Goal: Use online tool/utility: Utilize a website feature to perform a specific function

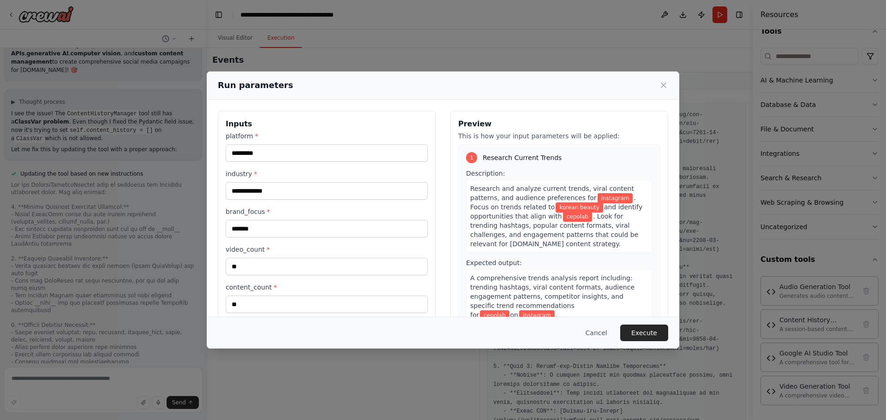
scroll to position [9477, 0]
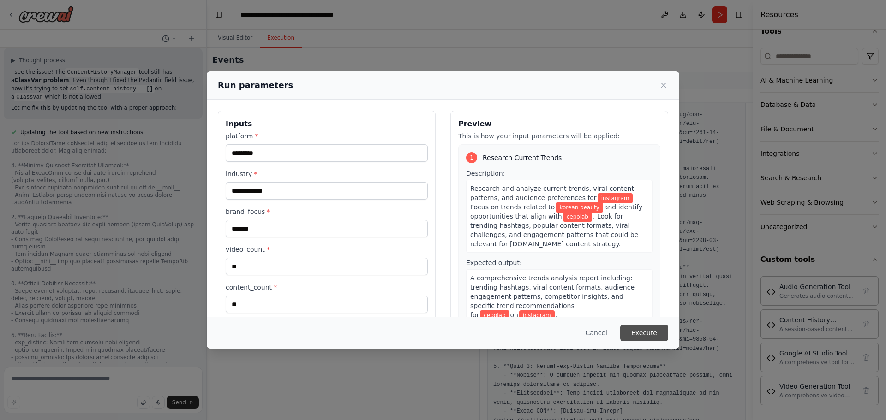
click at [645, 332] on button "Execute" at bounding box center [644, 333] width 48 height 17
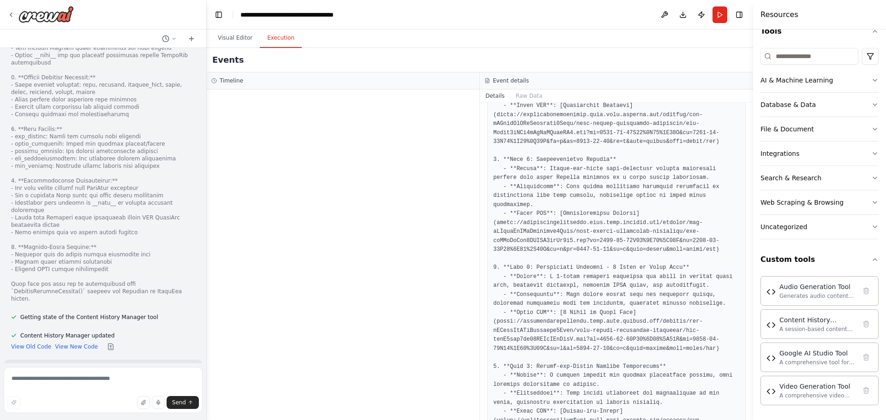
scroll to position [9762, 0]
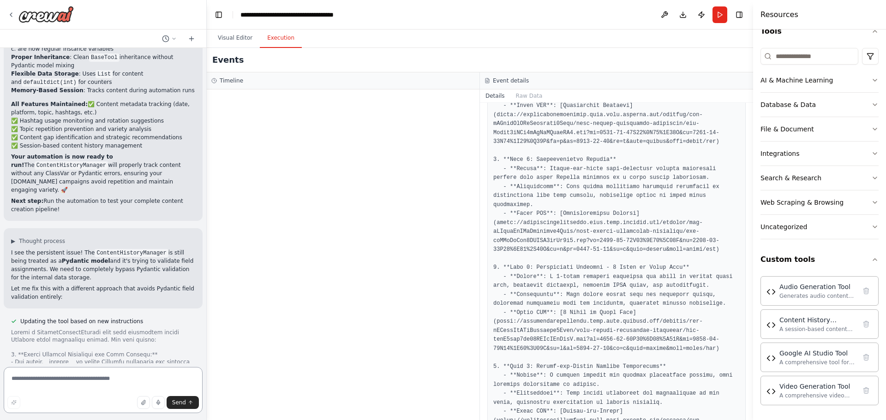
scroll to position [10655, 0]
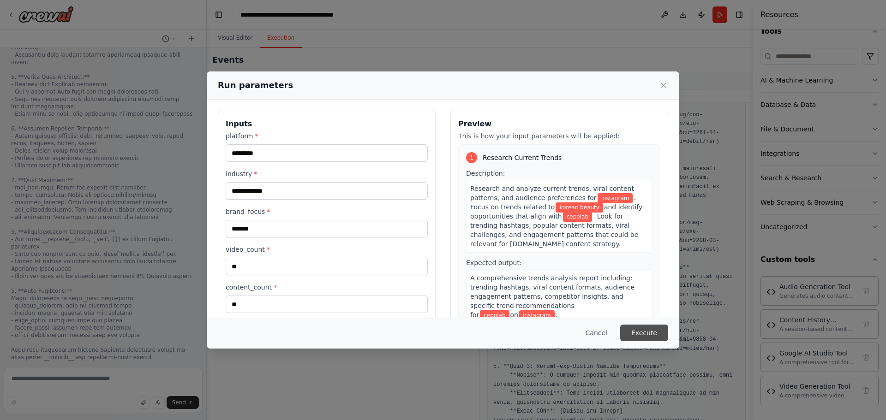
click at [649, 329] on button "Execute" at bounding box center [644, 333] width 48 height 17
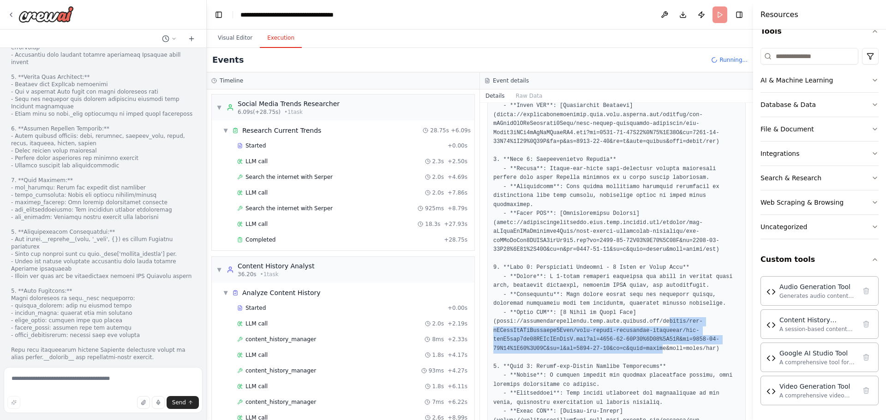
drag, startPoint x: 649, startPoint y: 329, endPoint x: 689, endPoint y: 250, distance: 87.9
click at [667, 287] on pre at bounding box center [616, 300] width 246 height 504
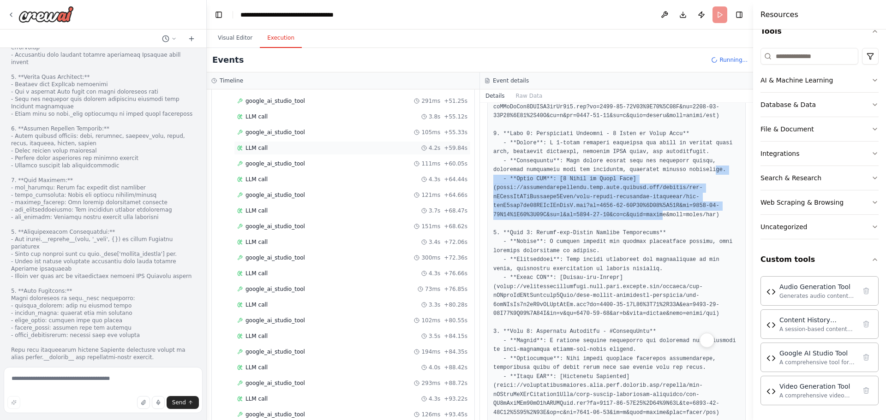
scroll to position [2033, 0]
click at [812, 361] on div "A comprehensive tool for content creation using Google AI Studio's Gemini model…" at bounding box center [817, 361] width 77 height 7
click at [871, 77] on icon "button" at bounding box center [874, 80] width 7 height 7
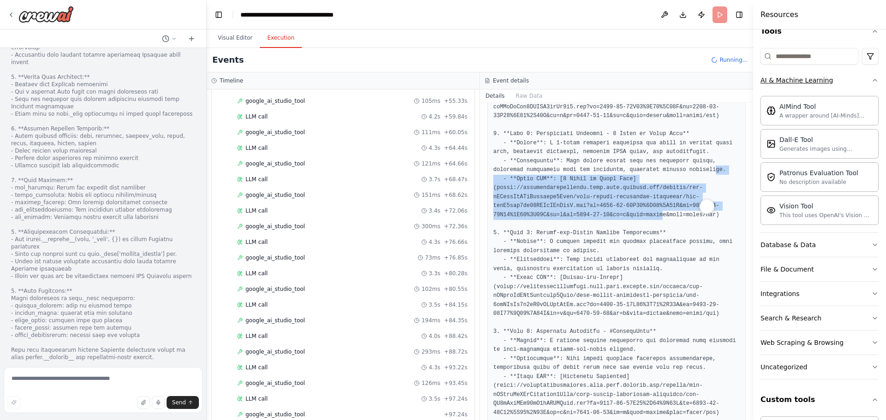
click at [871, 77] on icon "button" at bounding box center [874, 80] width 7 height 7
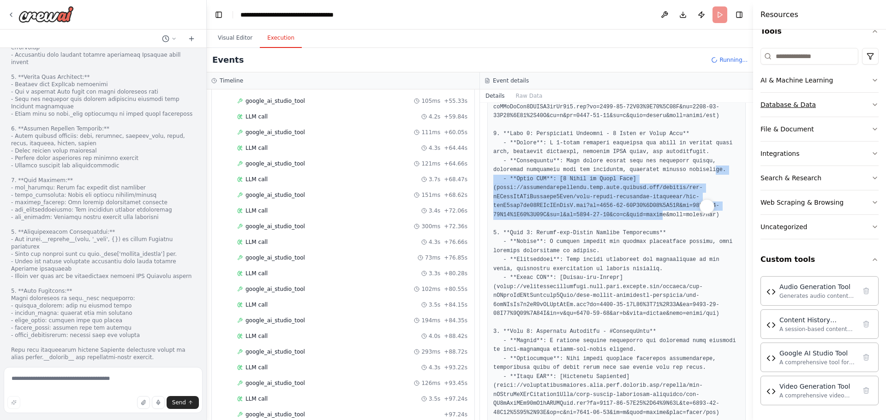
click at [861, 105] on button "Database & Data" at bounding box center [819, 105] width 118 height 24
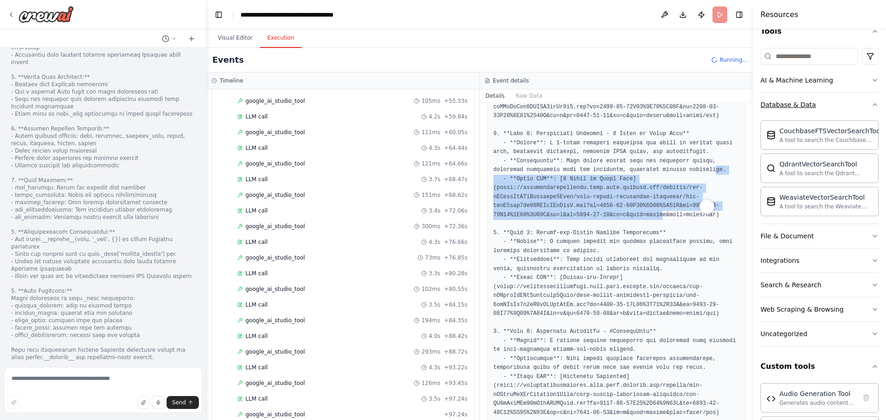
click at [861, 105] on button "Database & Data" at bounding box center [819, 105] width 118 height 24
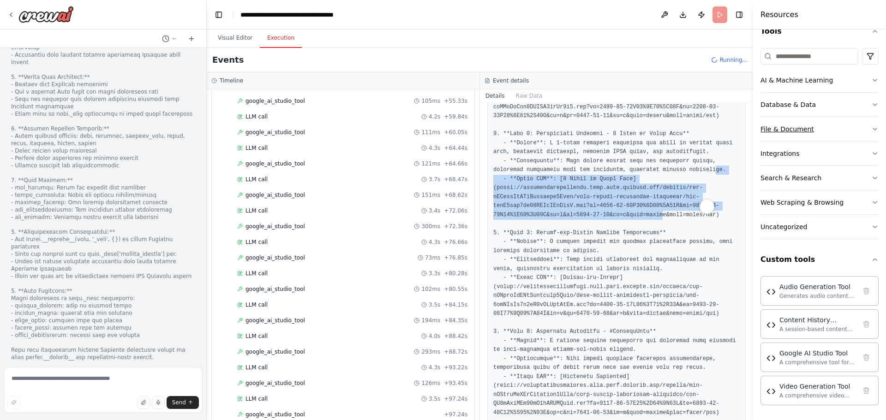
click at [850, 131] on button "File & Document" at bounding box center [819, 129] width 118 height 24
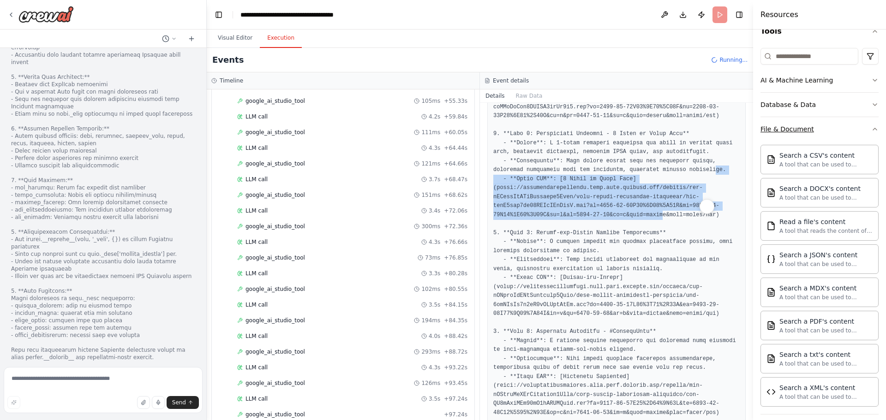
click at [850, 125] on button "File & Document" at bounding box center [819, 129] width 118 height 24
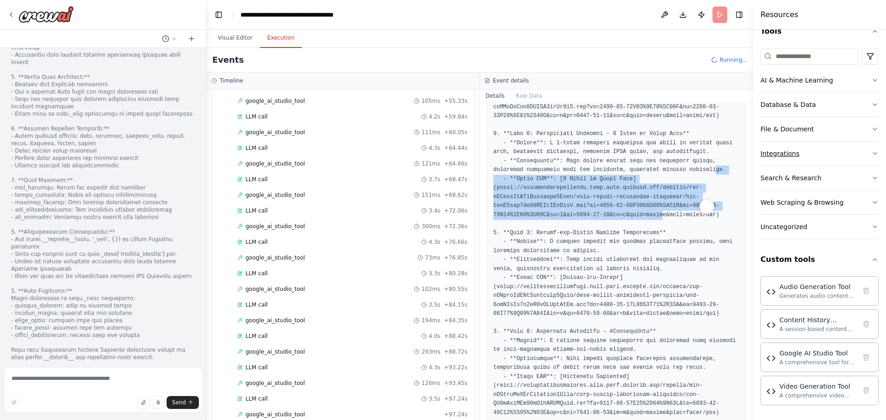
click at [827, 156] on button "Integrations" at bounding box center [819, 154] width 118 height 24
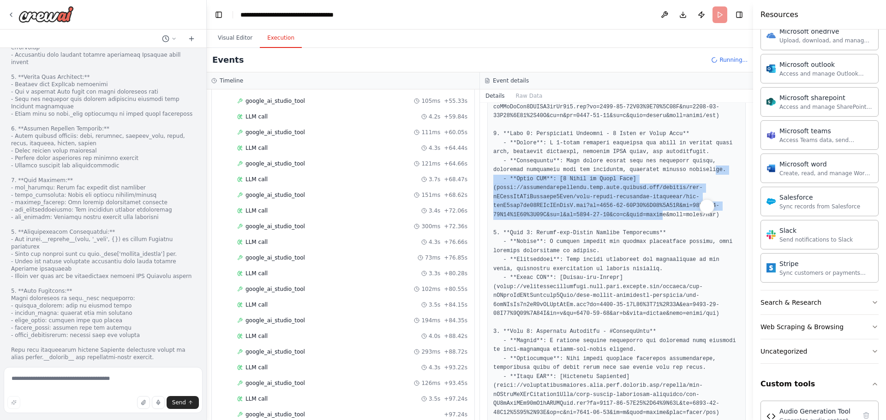
scroll to position [514, 0]
click at [855, 299] on button "Search & Research" at bounding box center [819, 301] width 118 height 24
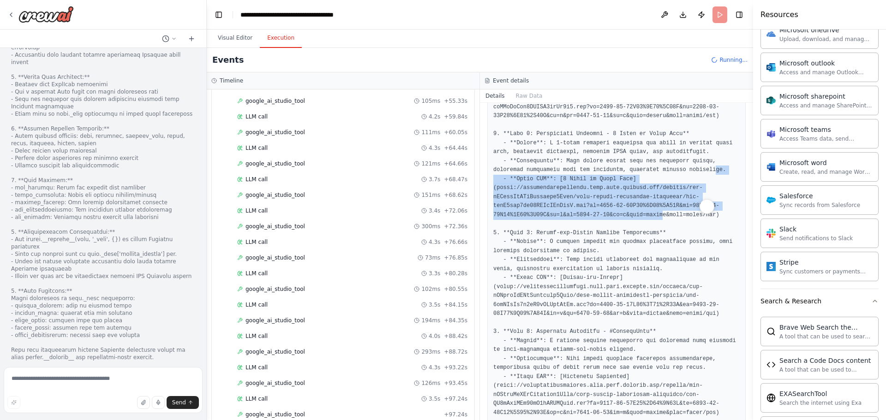
drag, startPoint x: 855, startPoint y: 299, endPoint x: 863, endPoint y: 284, distance: 17.1
click at [856, 296] on button "Search & Research" at bounding box center [819, 301] width 118 height 24
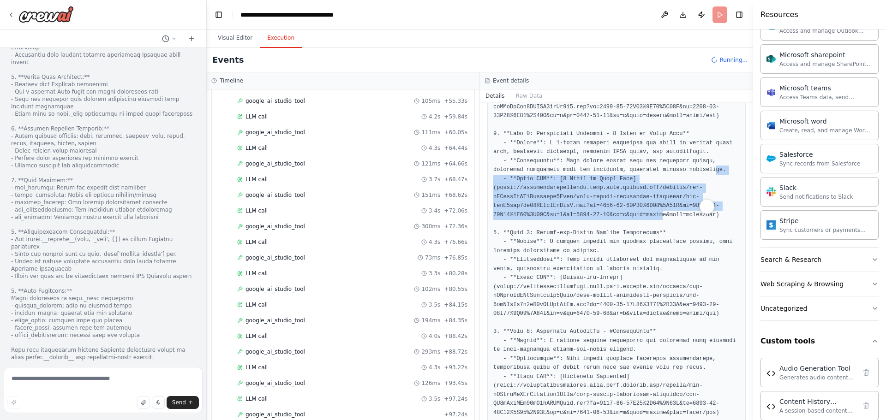
scroll to position [558, 0]
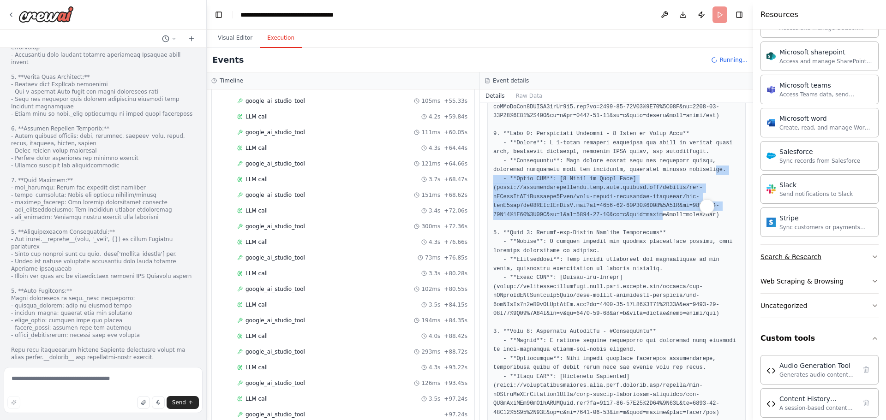
click at [820, 250] on button "Search & Research" at bounding box center [819, 257] width 118 height 24
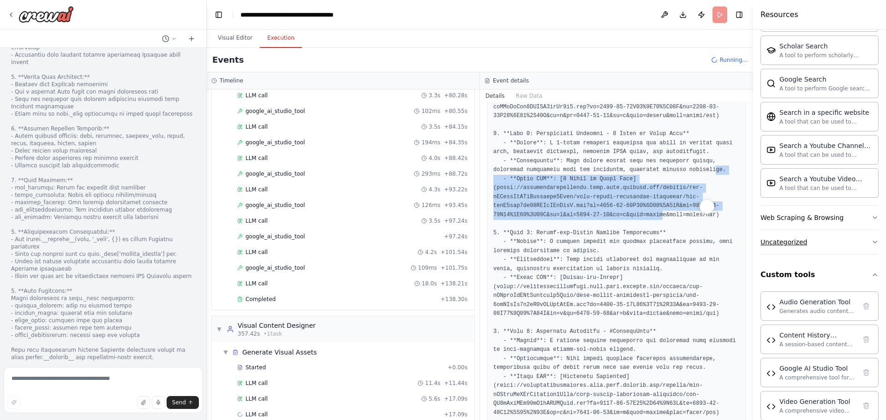
scroll to position [1096, 0]
click at [826, 215] on div "Web Scraping & Browsing" at bounding box center [801, 216] width 83 height 9
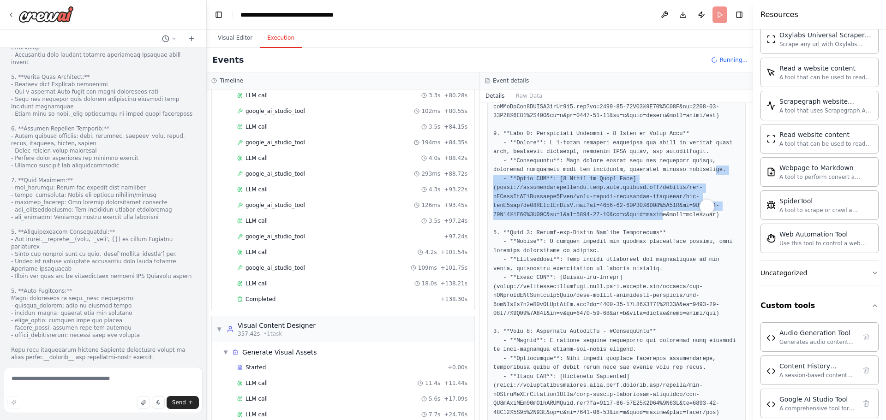
scroll to position [1615, 0]
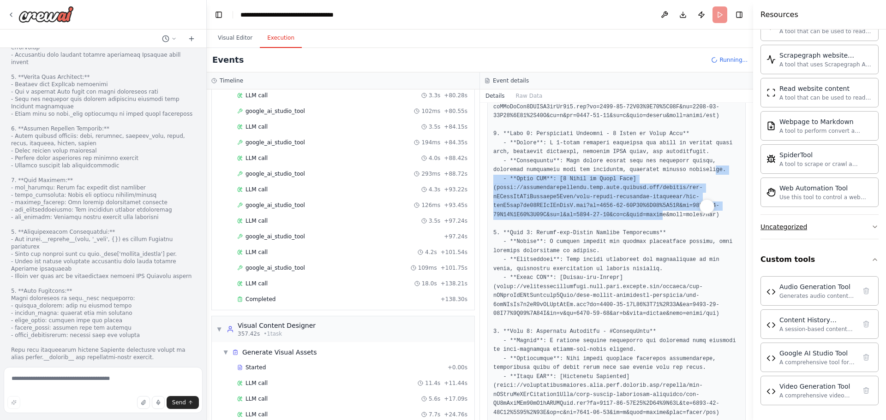
click at [830, 223] on button "Uncategorized" at bounding box center [819, 227] width 118 height 24
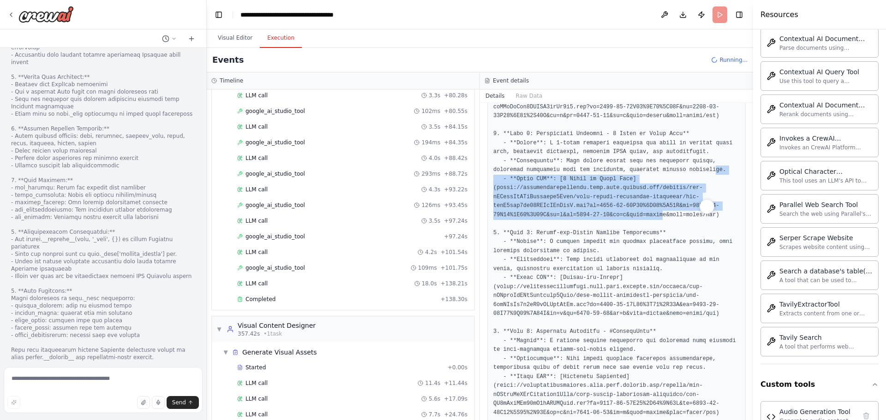
scroll to position [2121, 0]
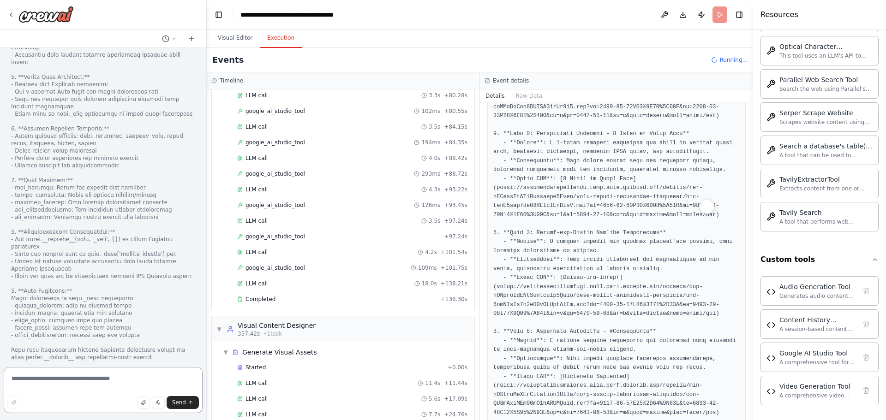
click at [46, 381] on textarea at bounding box center [103, 390] width 199 height 46
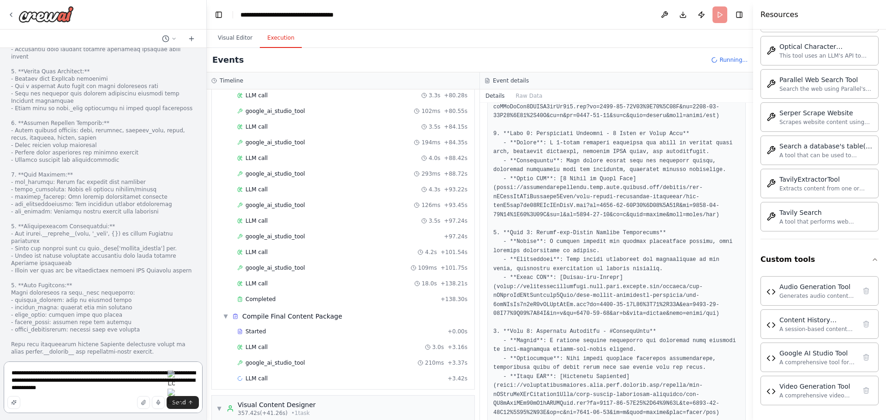
type textarea "**********"
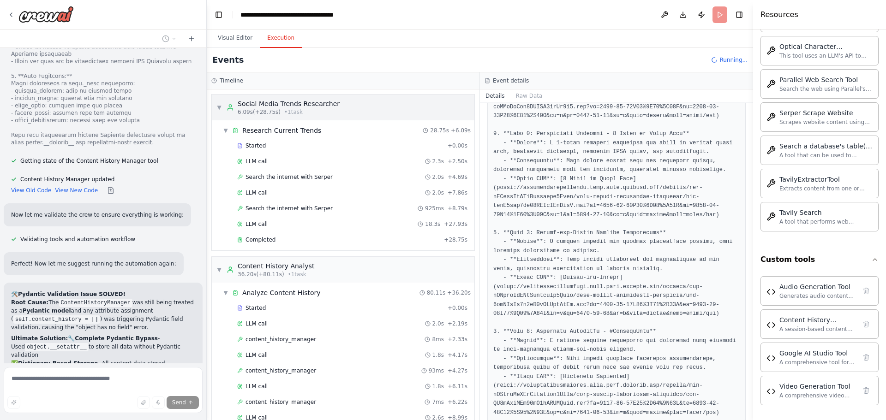
scroll to position [10813, 0]
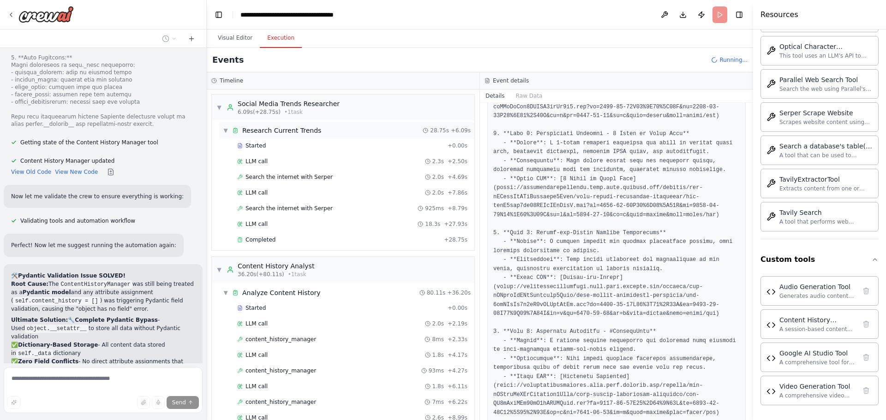
click at [227, 131] on span "▼" at bounding box center [226, 130] width 6 height 7
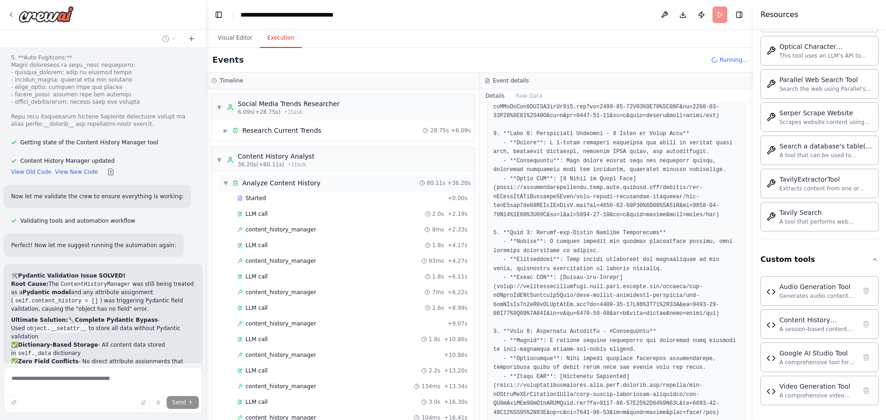
scroll to position [10832, 0]
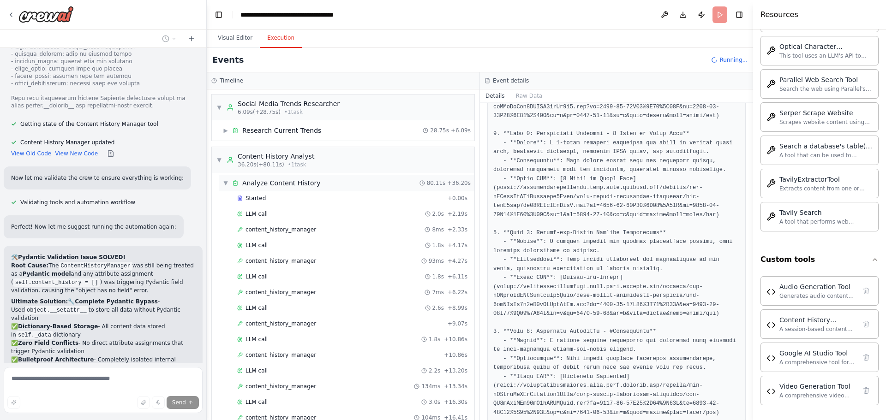
click at [222, 183] on div "▼ Analyze Content History 80.11s + 36.20s" at bounding box center [346, 183] width 255 height 17
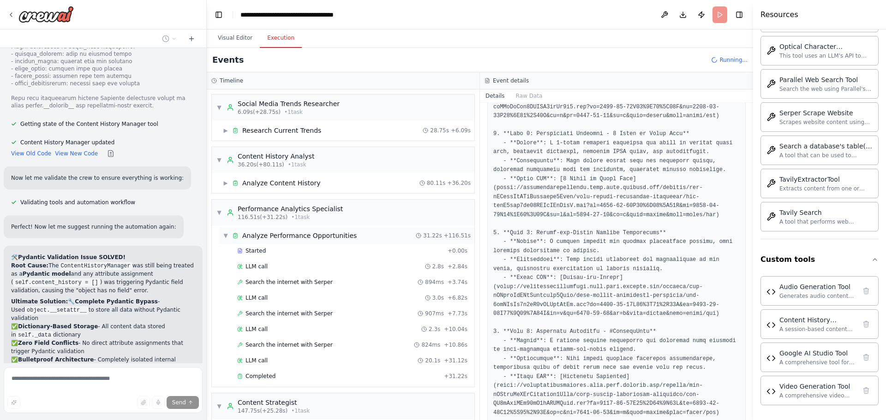
click at [226, 237] on span "▼" at bounding box center [226, 235] width 6 height 7
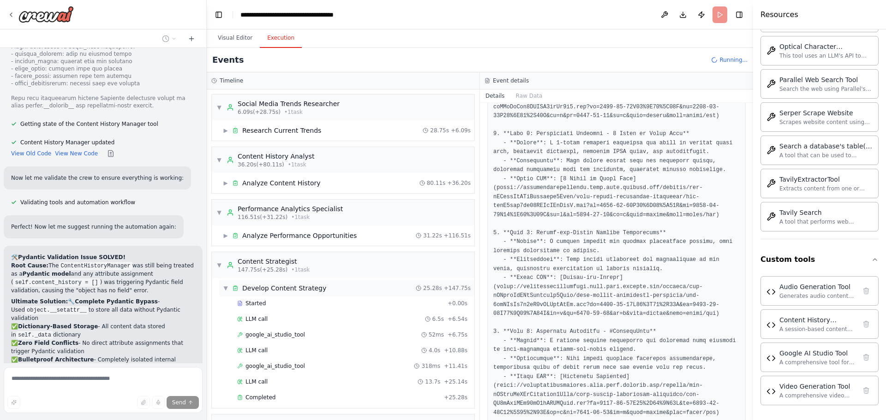
click at [224, 288] on span "▼" at bounding box center [226, 288] width 6 height 7
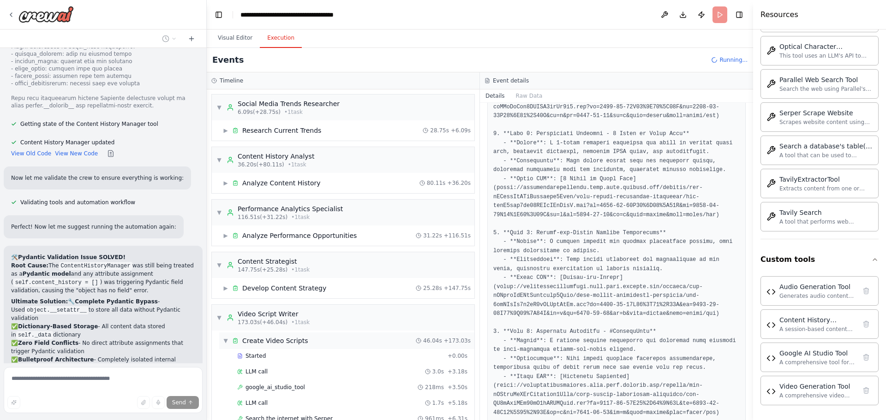
click at [227, 340] on span "▼" at bounding box center [226, 340] width 6 height 7
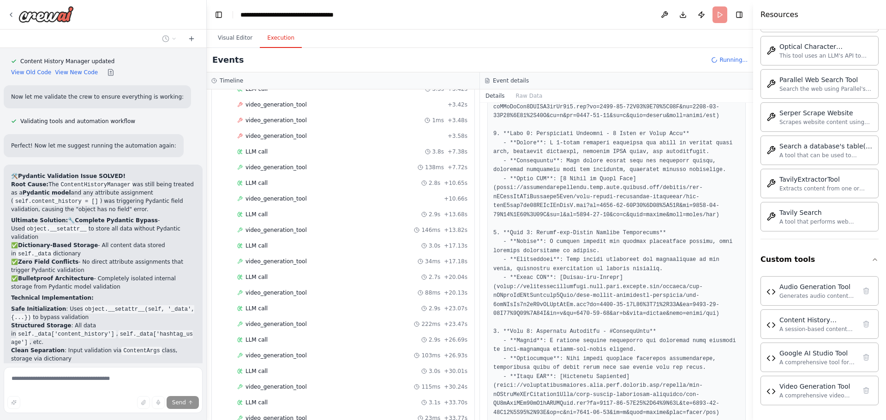
scroll to position [10962, 0]
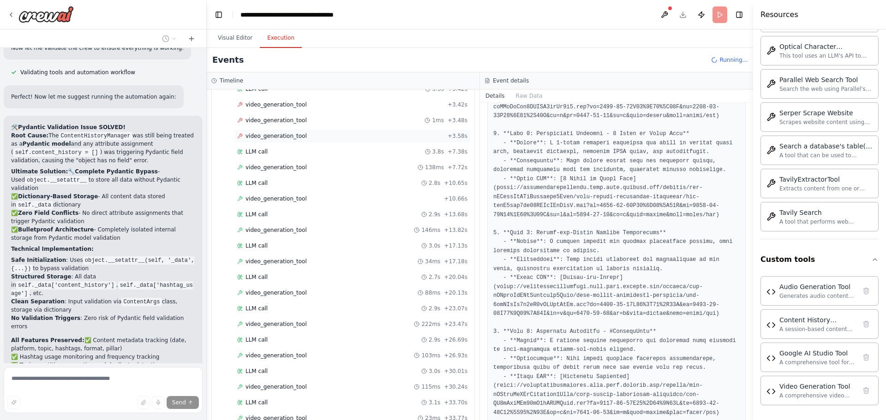
click at [266, 134] on span "video_generation_tool" at bounding box center [275, 135] width 61 height 7
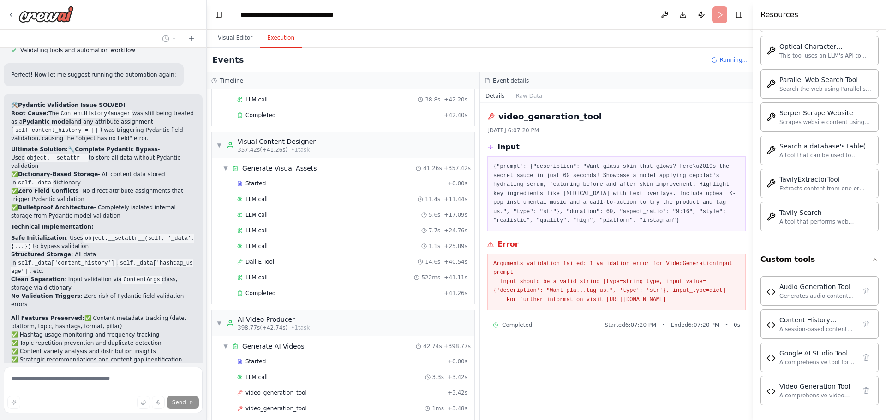
scroll to position [1268, 0]
click at [227, 348] on span "▼" at bounding box center [226, 346] width 6 height 7
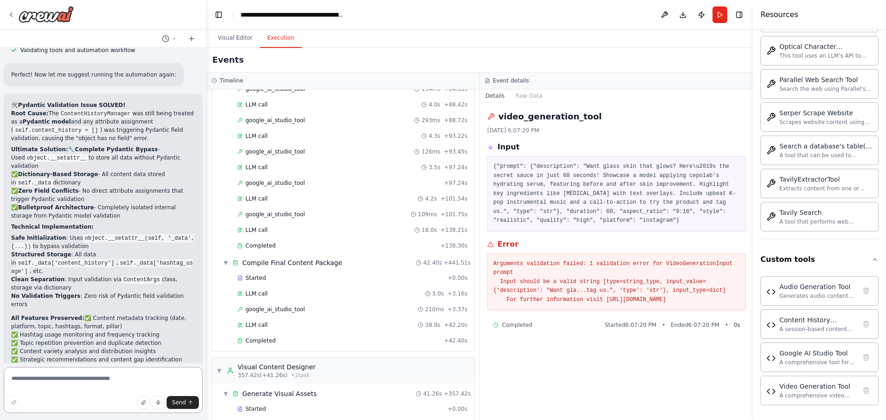
scroll to position [1513, 0]
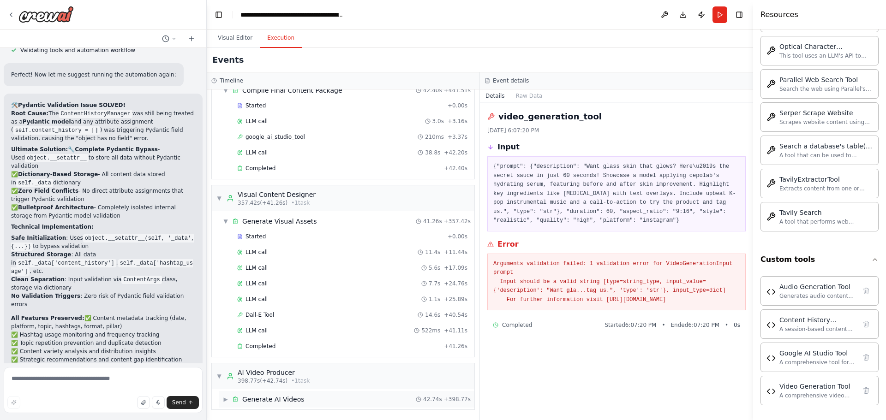
click at [247, 401] on span "Generate AI Videos" at bounding box center [273, 399] width 62 height 9
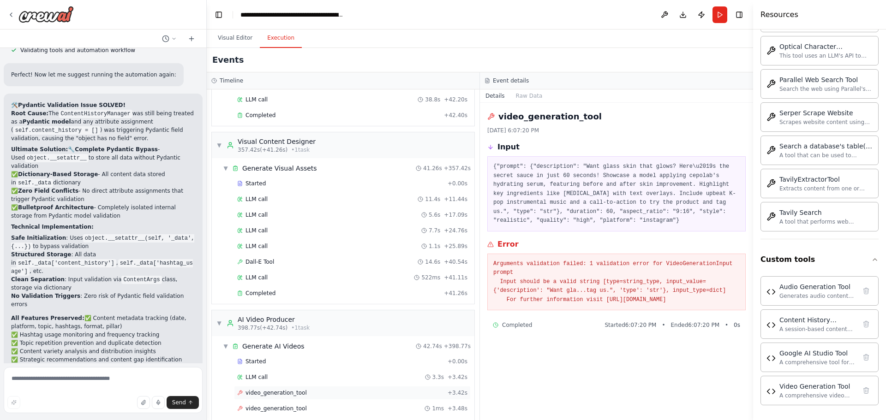
click at [294, 388] on div "video_generation_tool + 3.42s" at bounding box center [352, 393] width 237 height 14
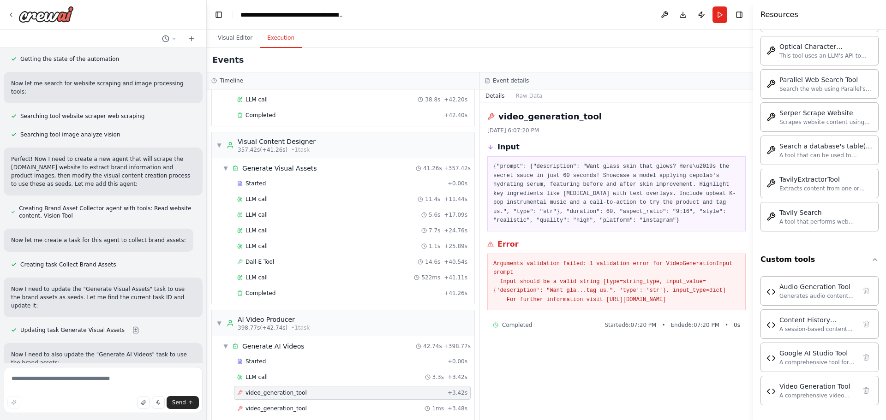
scroll to position [11512, 0]
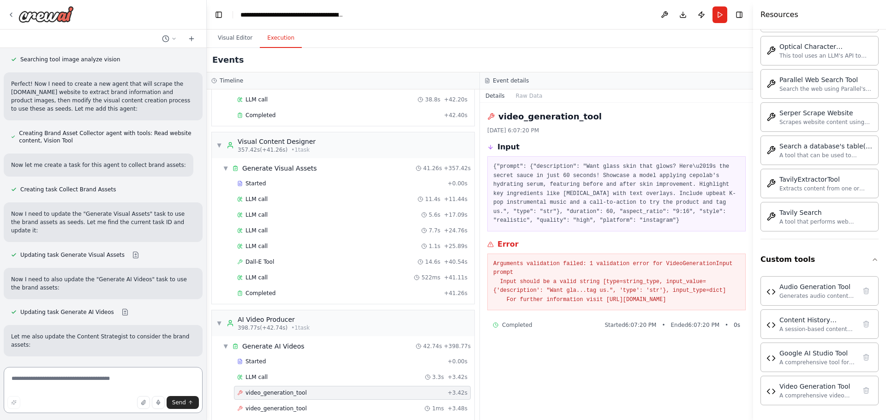
click at [49, 383] on textarea at bounding box center [103, 390] width 199 height 46
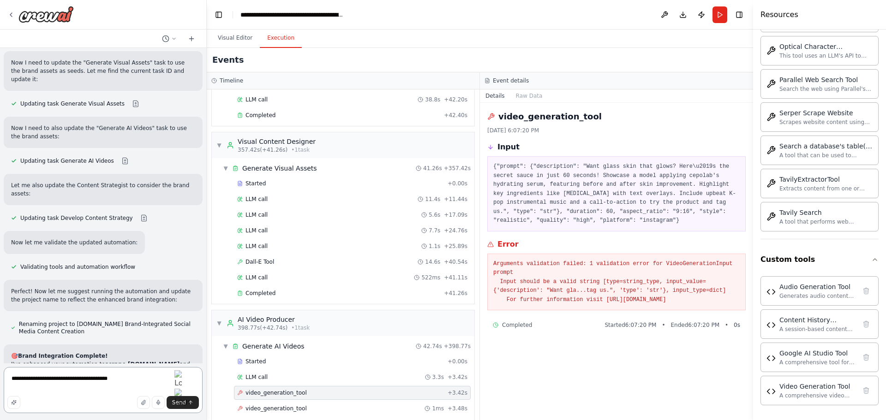
scroll to position [11740, 0]
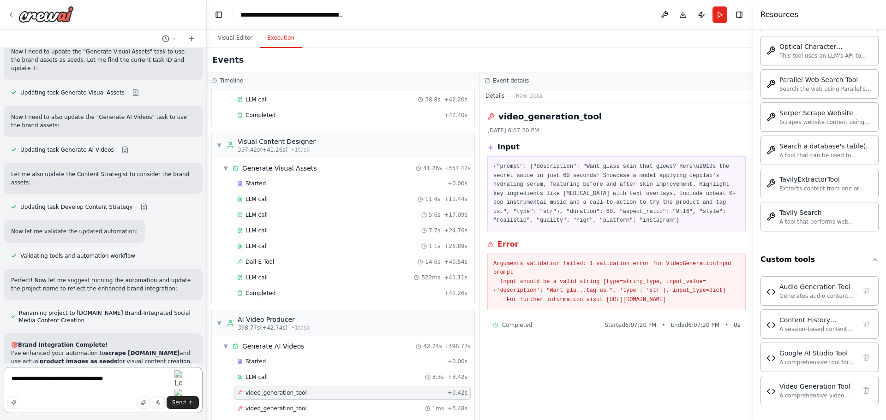
type textarea "**********"
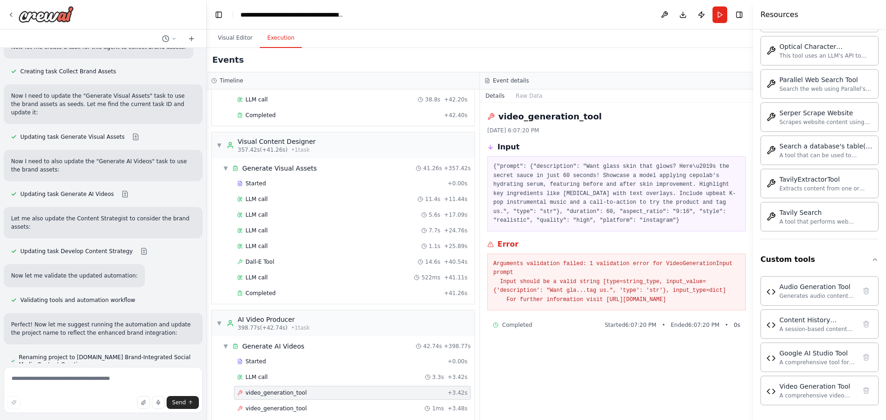
scroll to position [11747, 0]
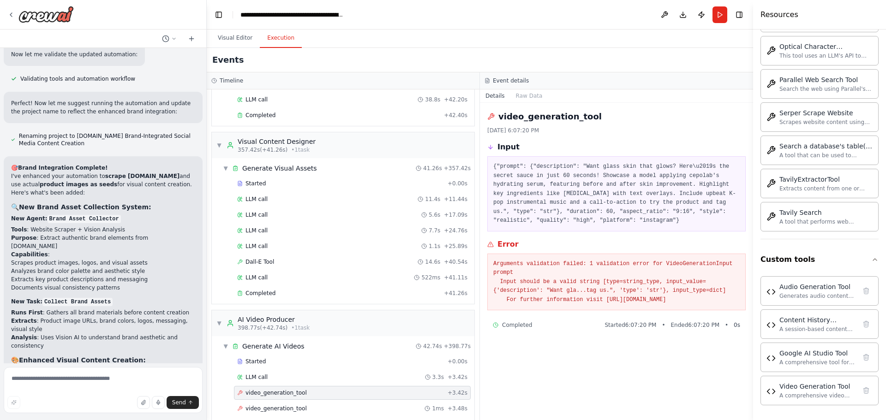
click at [691, 284] on pre "Arguments validation failed: 1 validation error for VideoGenerationInput prompt…" at bounding box center [616, 282] width 246 height 45
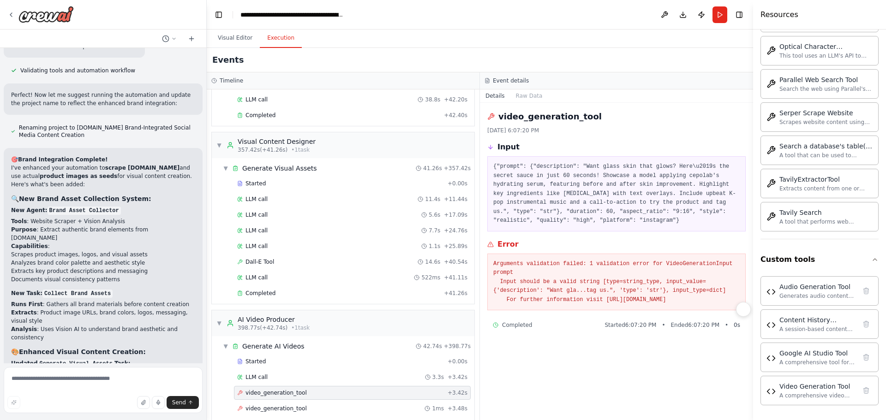
drag, startPoint x: 491, startPoint y: 262, endPoint x: 743, endPoint y: 299, distance: 255.0
click at [743, 299] on div "Arguments validation failed: 1 validation error for VideoGenerationInput prompt…" at bounding box center [616, 282] width 258 height 57
copy pre "Arguments validation failed: 1 validation error for VideoGenerationInput prompt…"
click at [39, 378] on textarea at bounding box center [103, 390] width 199 height 46
paste textarea "**********"
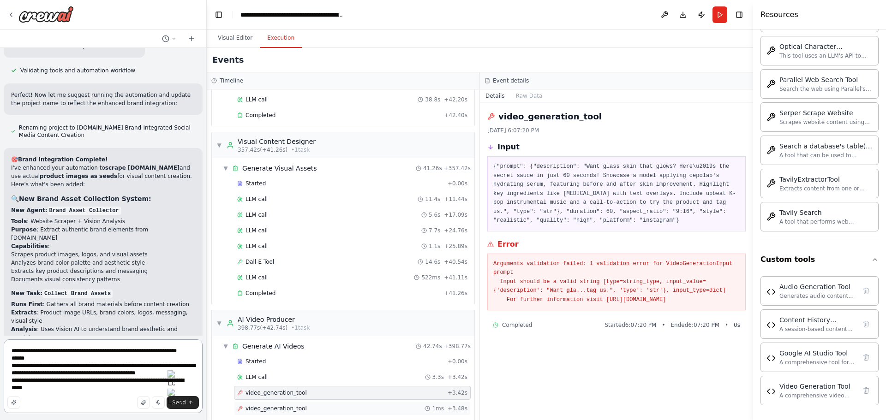
type textarea "**********"
click at [331, 408] on div "video_generation_tool 1ms + 3.48s" at bounding box center [352, 408] width 230 height 7
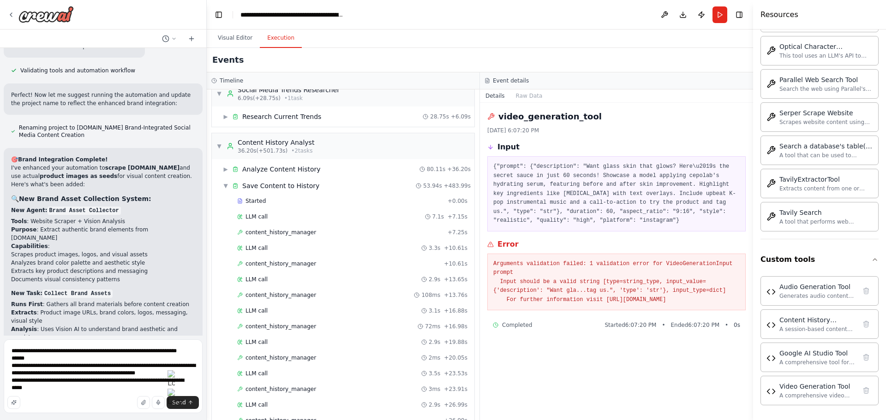
scroll to position [0, 0]
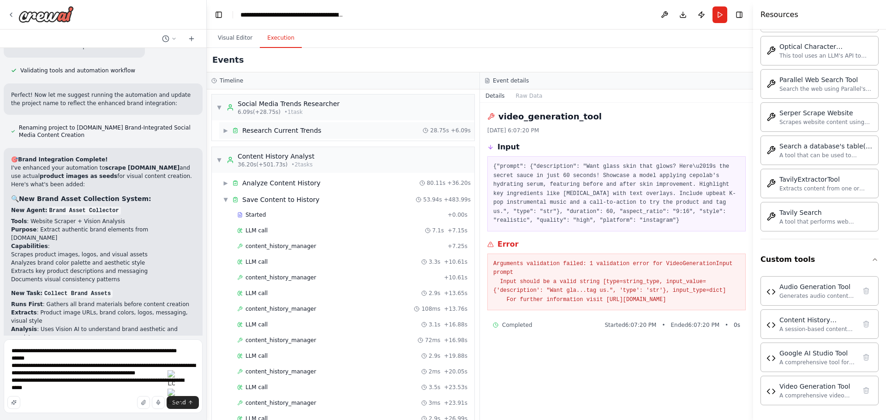
click at [226, 132] on span "▶" at bounding box center [226, 130] width 6 height 7
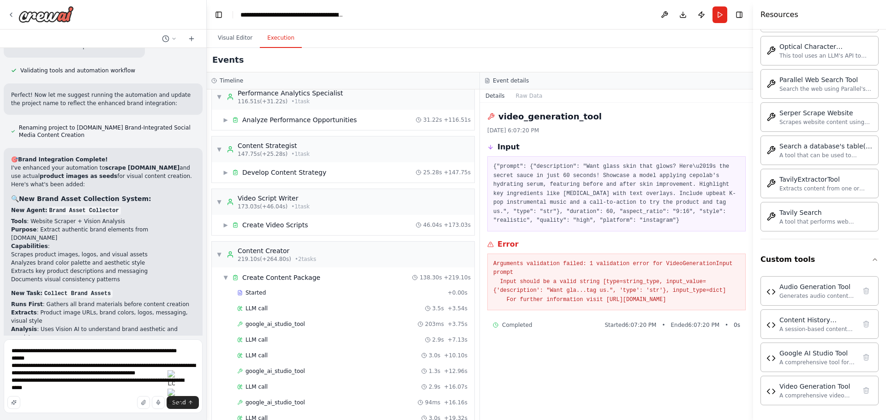
scroll to position [600, 0]
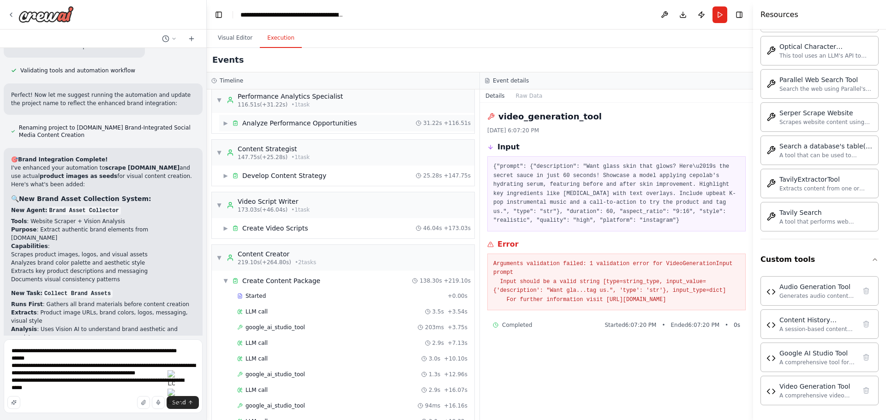
click at [228, 125] on span "▶" at bounding box center [226, 122] width 6 height 7
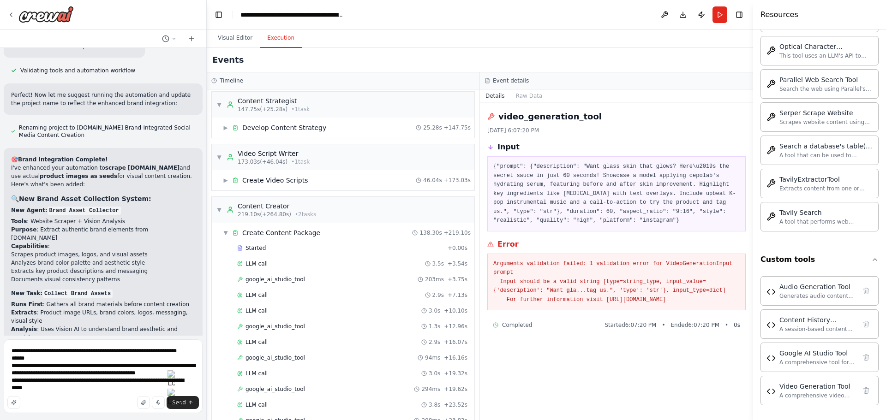
scroll to position [789, 0]
click at [225, 129] on span "▶" at bounding box center [226, 127] width 6 height 7
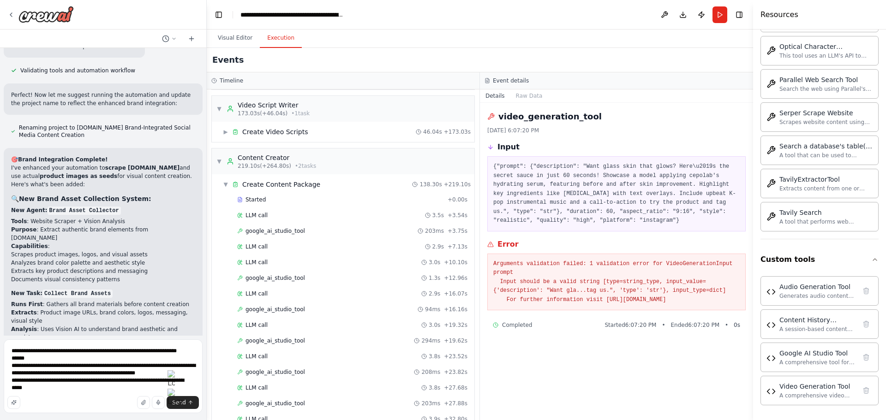
scroll to position [949, 0]
click at [226, 133] on span "▶" at bounding box center [226, 129] width 6 height 7
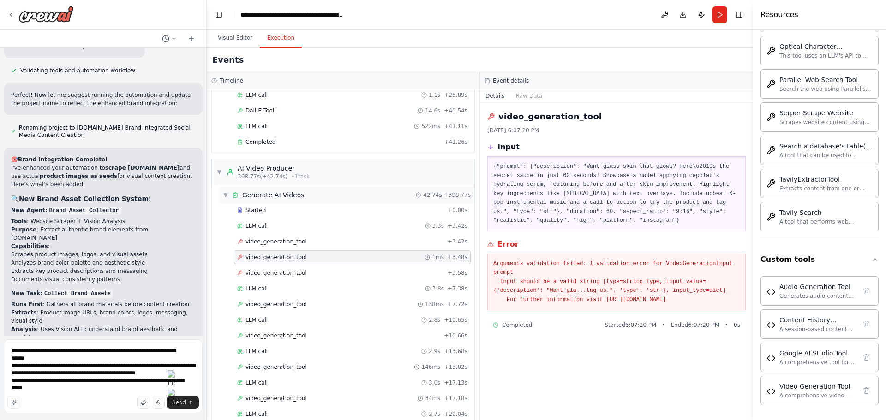
scroll to position [2188, 0]
click at [288, 238] on span "video_generation_tool" at bounding box center [275, 241] width 61 height 7
click at [275, 271] on span "video_generation_tool" at bounding box center [275, 272] width 61 height 7
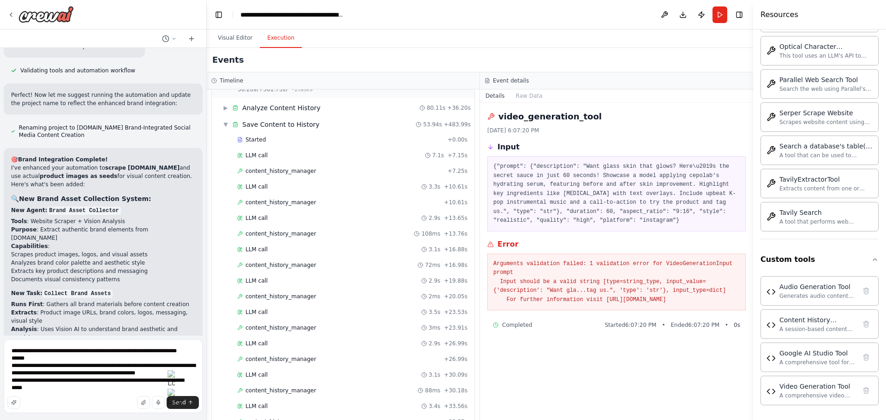
scroll to position [0, 0]
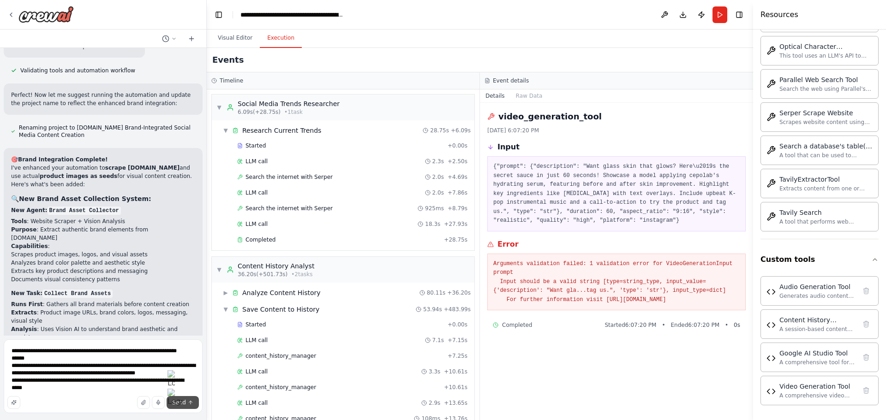
click at [180, 404] on span "Send" at bounding box center [179, 402] width 14 height 7
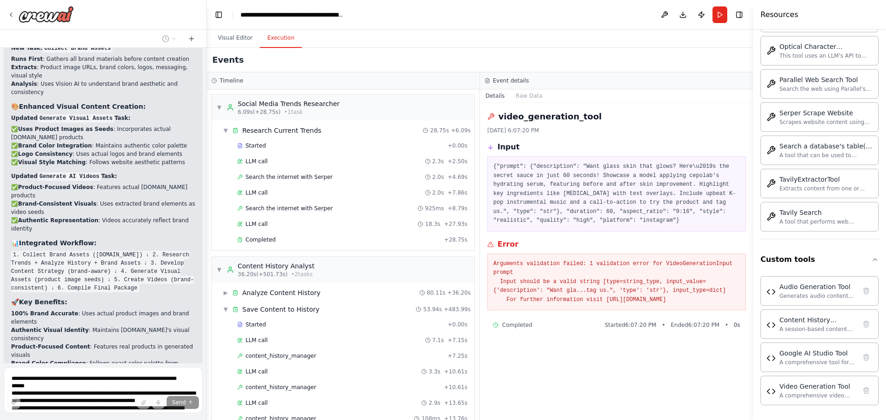
scroll to position [12487, 0]
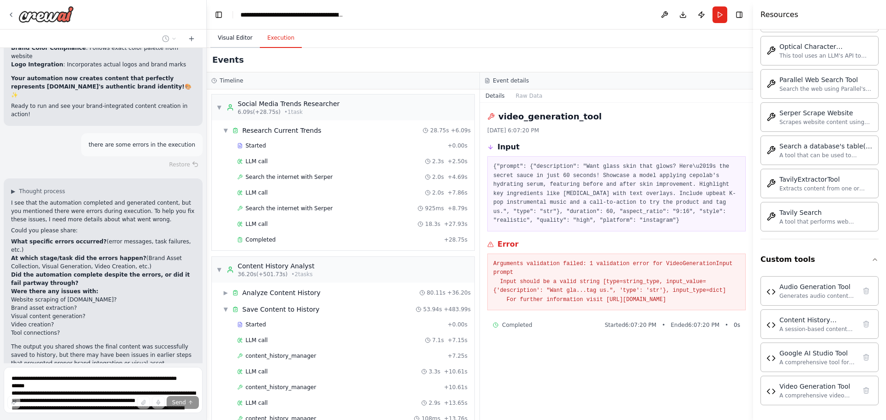
click at [242, 42] on button "Visual Editor" at bounding box center [234, 38] width 49 height 19
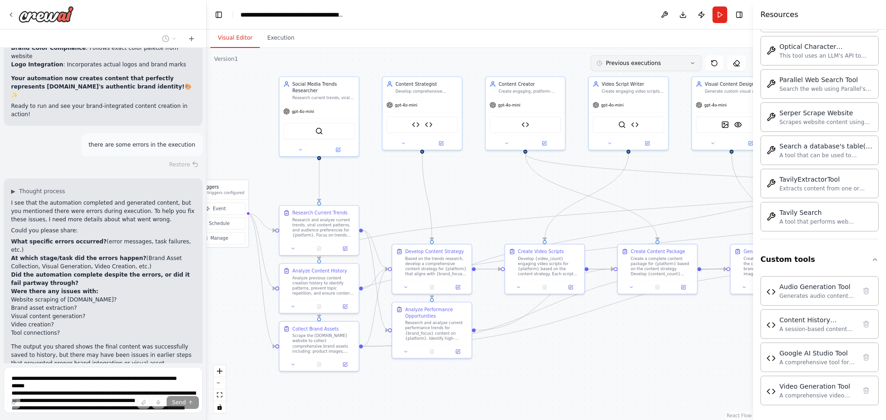
click at [687, 65] on button "Previous executions" at bounding box center [645, 63] width 111 height 16
click at [602, 79] on div "25m ago" at bounding box center [645, 80] width 103 height 7
click at [624, 80] on div "25m ago" at bounding box center [651, 80] width 92 height 7
click at [548, 65] on div ".deletable-edge-delete-btn { width: 20px; height: 20px; border: 0px solid #ffff…" at bounding box center [480, 234] width 546 height 372
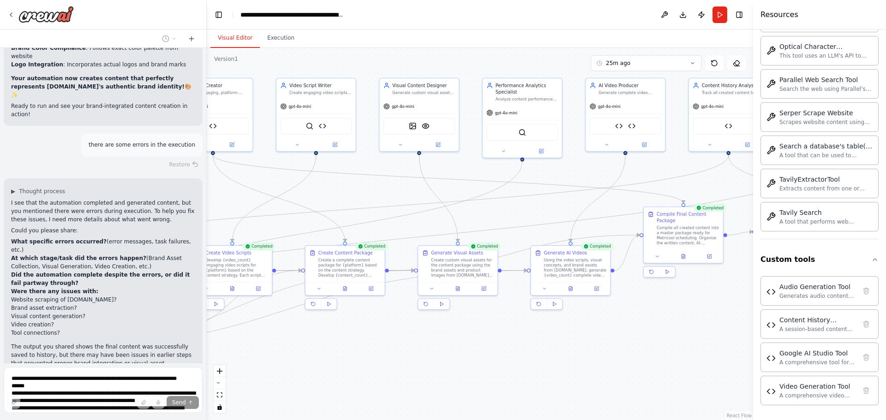
drag, startPoint x: 694, startPoint y: 171, endPoint x: 381, endPoint y: 172, distance: 313.2
click at [381, 172] on div ".deletable-edge-delete-btn { width: 20px; height: 20px; border: 0px solid #ffff…" at bounding box center [480, 234] width 546 height 372
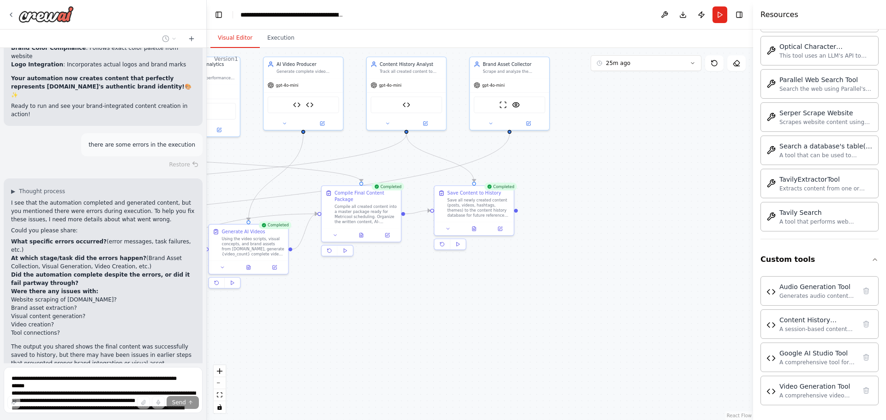
drag, startPoint x: 688, startPoint y: 346, endPoint x: 366, endPoint y: 325, distance: 322.7
click at [366, 325] on div ".deletable-edge-delete-btn { width: 20px; height: 20px; border: 0px solid #ffff…" at bounding box center [480, 234] width 546 height 372
click at [474, 227] on icon at bounding box center [473, 226] width 1 height 1
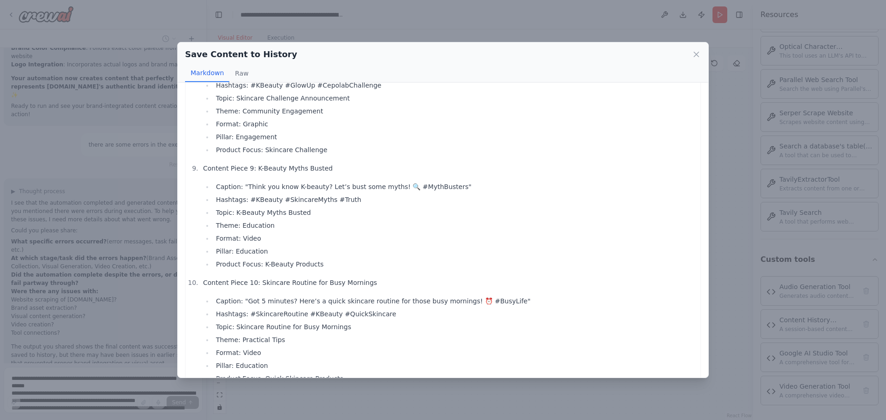
scroll to position [892, 0]
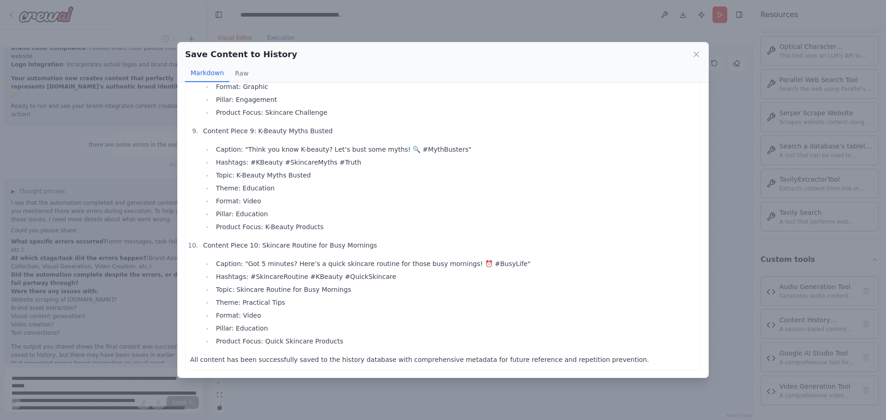
click at [537, 393] on div "Save Content to History Markdown Raw Content Piece 1: Skincare Routine Breakdow…" at bounding box center [443, 210] width 886 height 420
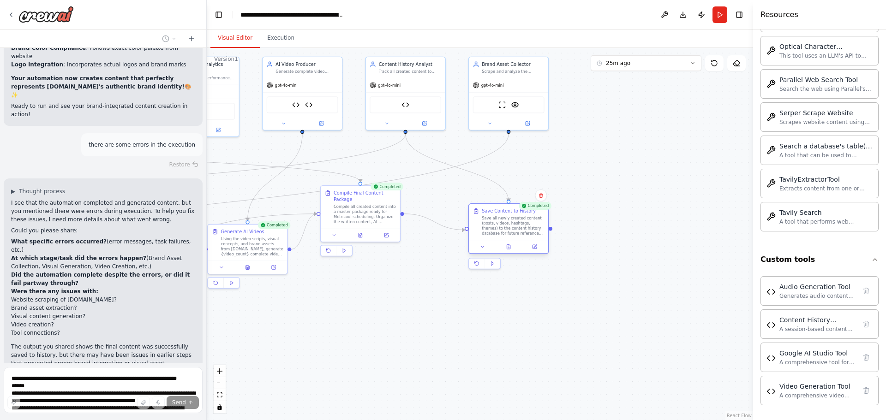
drag, startPoint x: 483, startPoint y: 207, endPoint x: 520, endPoint y: 225, distance: 41.5
click at [520, 225] on div "Save all newly created content (posts, videos, hashtags, themes) to the content…" at bounding box center [513, 226] width 62 height 21
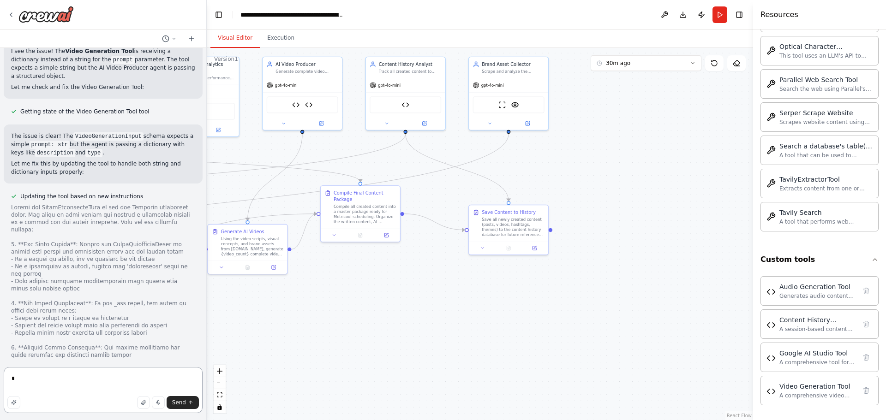
scroll to position [12957, 0]
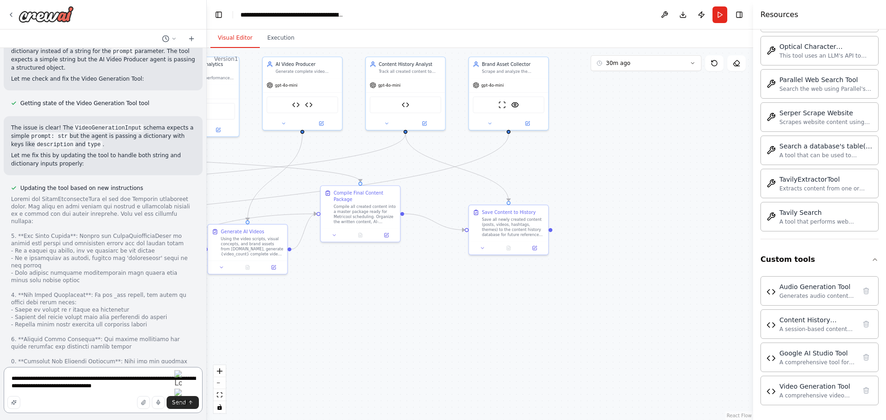
click at [98, 387] on textarea "**********" at bounding box center [103, 390] width 199 height 46
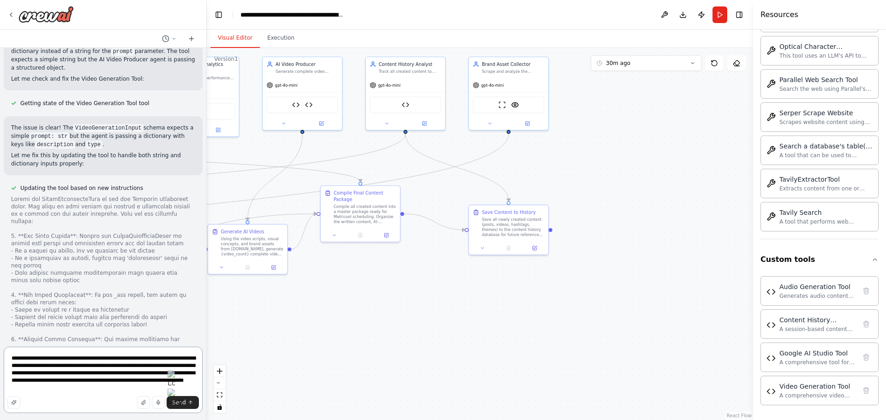
type textarea "**********"
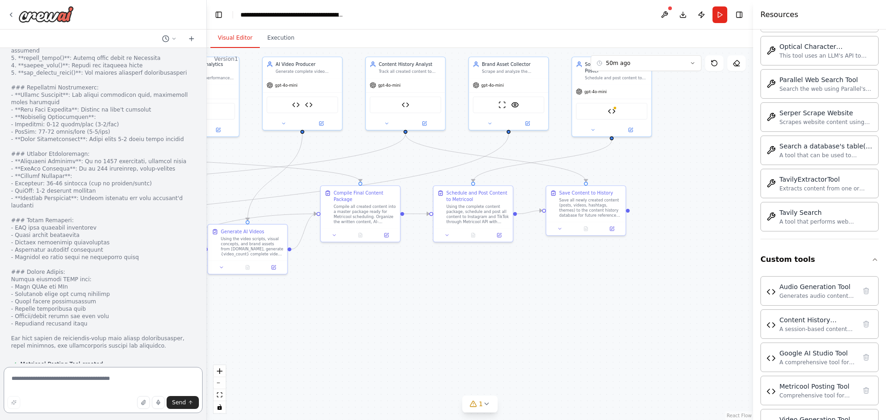
scroll to position [14558, 0]
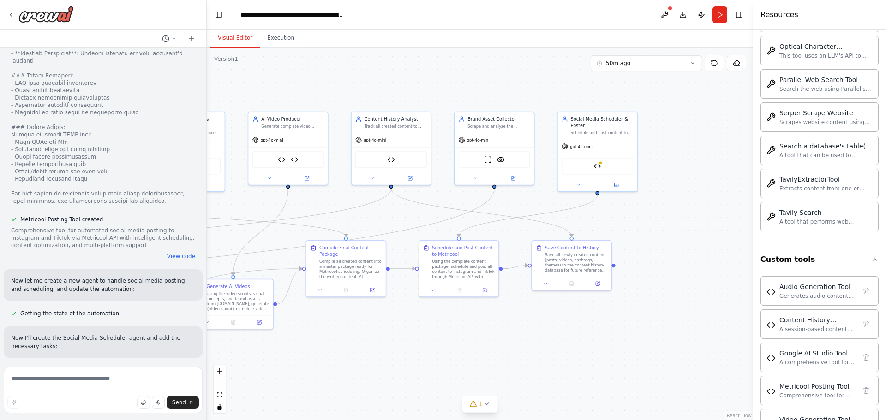
drag, startPoint x: 697, startPoint y: 200, endPoint x: 682, endPoint y: 255, distance: 56.7
click at [682, 255] on div ".deletable-edge-delete-btn { width: 20px; height: 20px; border: 0px solid #ffff…" at bounding box center [480, 234] width 546 height 372
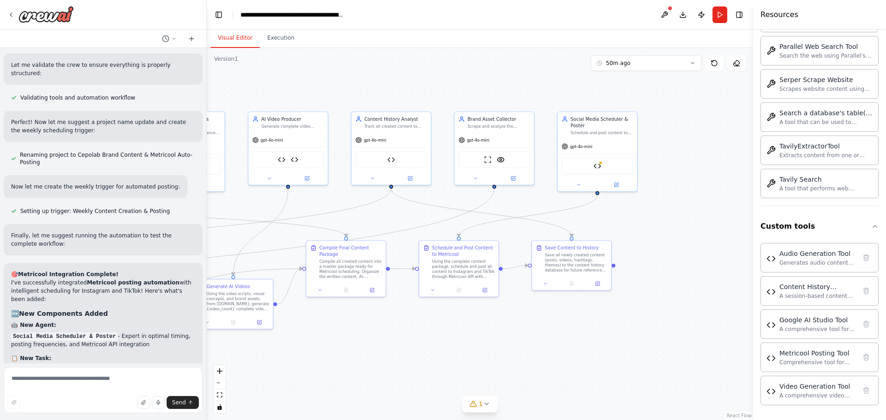
scroll to position [15139, 0]
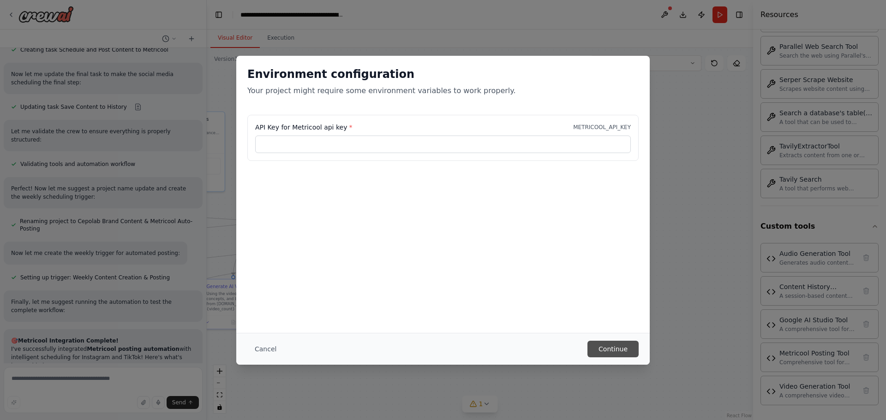
click at [601, 348] on button "Continue" at bounding box center [612, 349] width 51 height 17
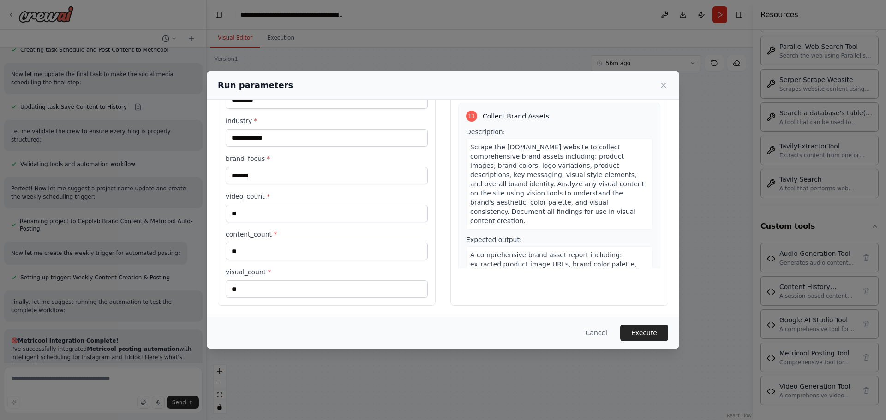
scroll to position [2271, 0]
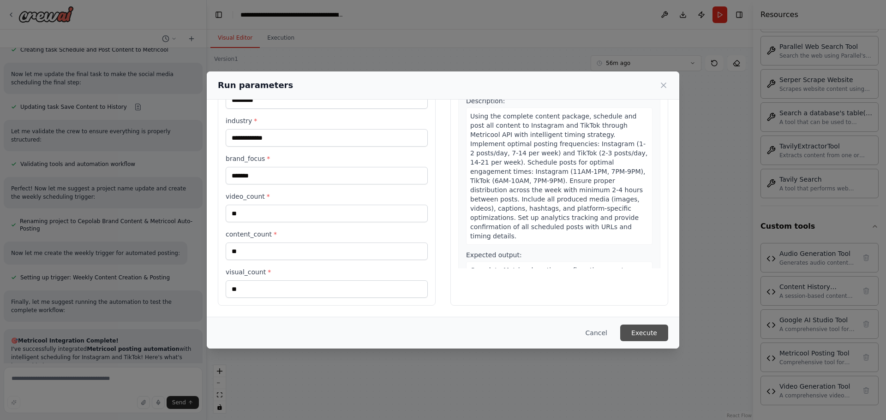
click at [656, 337] on button "Execute" at bounding box center [644, 333] width 48 height 17
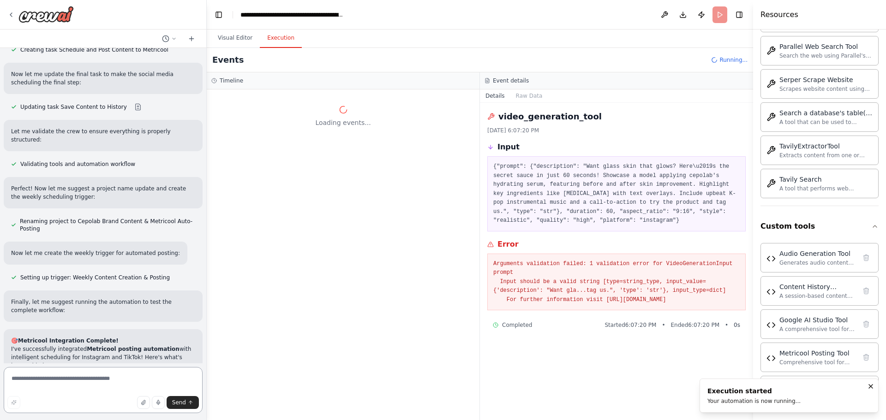
click at [30, 386] on textarea at bounding box center [103, 390] width 199 height 46
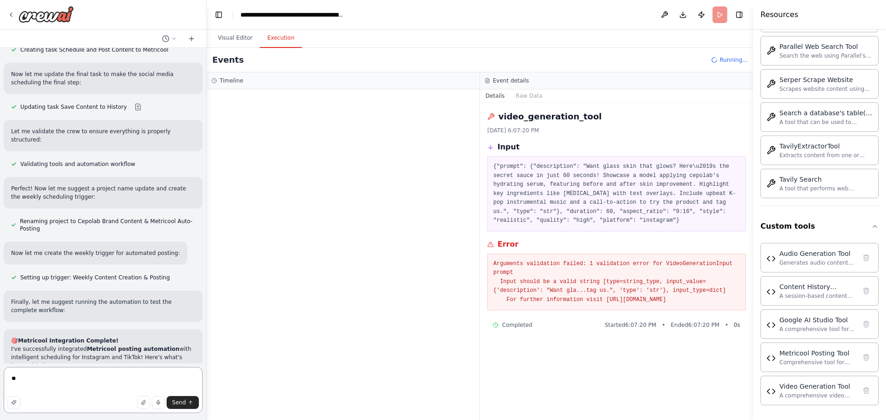
type textarea "*"
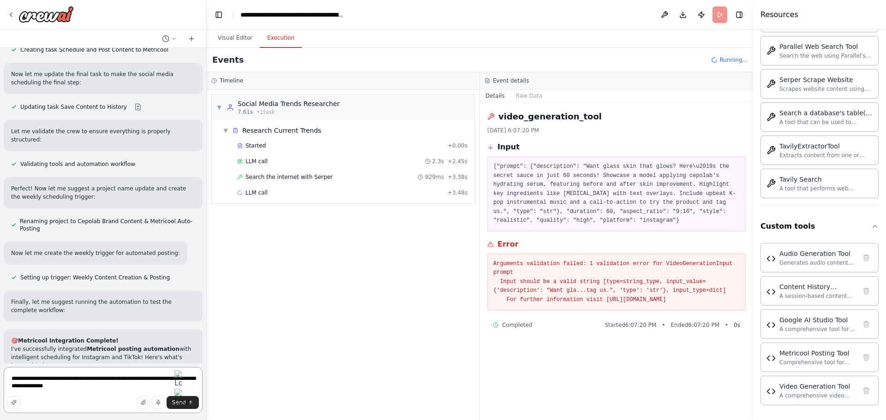
type textarea "**********"
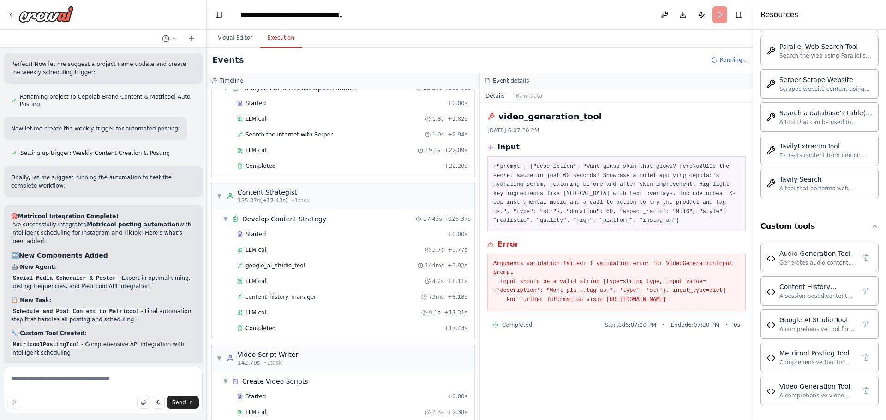
scroll to position [919, 0]
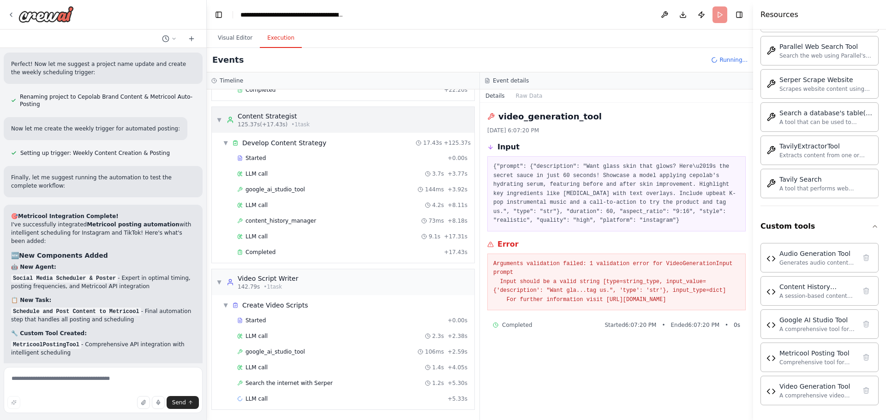
click at [219, 120] on span "▼" at bounding box center [219, 119] width 6 height 7
click at [220, 118] on span "▼" at bounding box center [219, 118] width 6 height 7
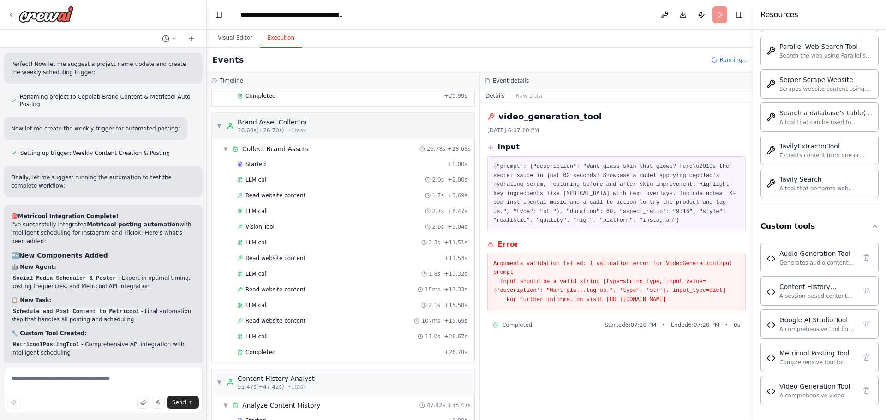
scroll to position [112, 0]
click at [219, 124] on span "▼" at bounding box center [219, 126] width 6 height 7
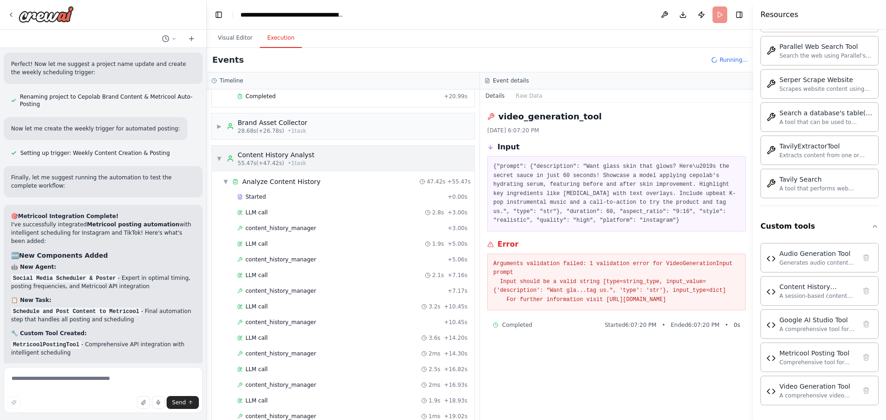
click at [219, 160] on span "▼" at bounding box center [219, 158] width 6 height 7
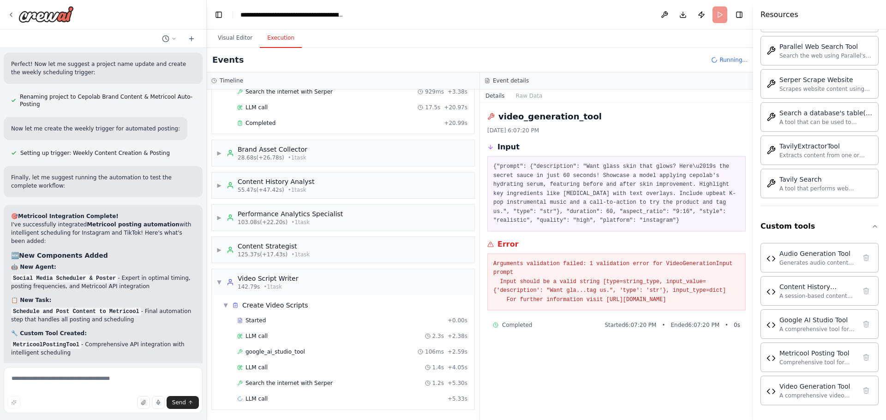
scroll to position [0, 0]
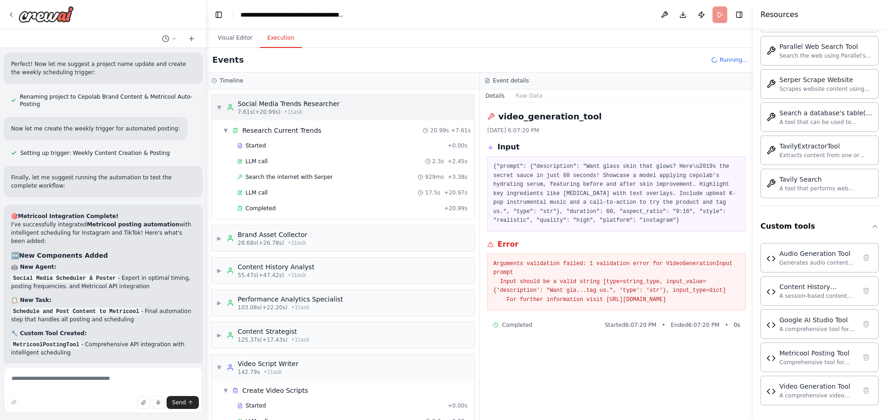
click at [217, 108] on span "▼" at bounding box center [219, 107] width 6 height 7
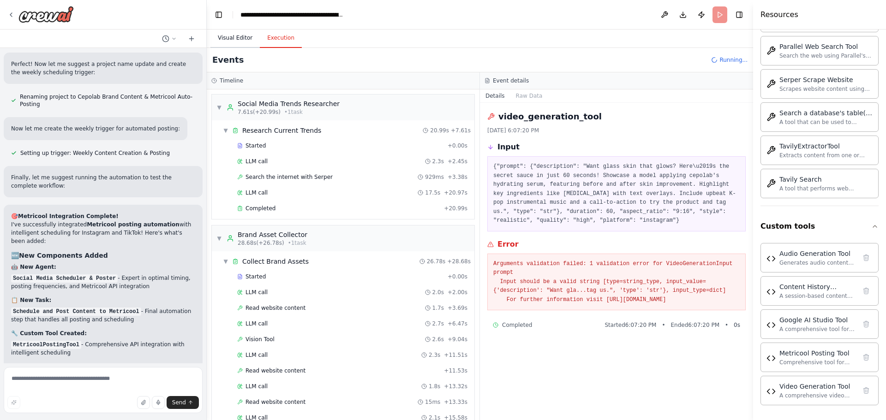
click at [236, 33] on button "Visual Editor" at bounding box center [234, 38] width 49 height 19
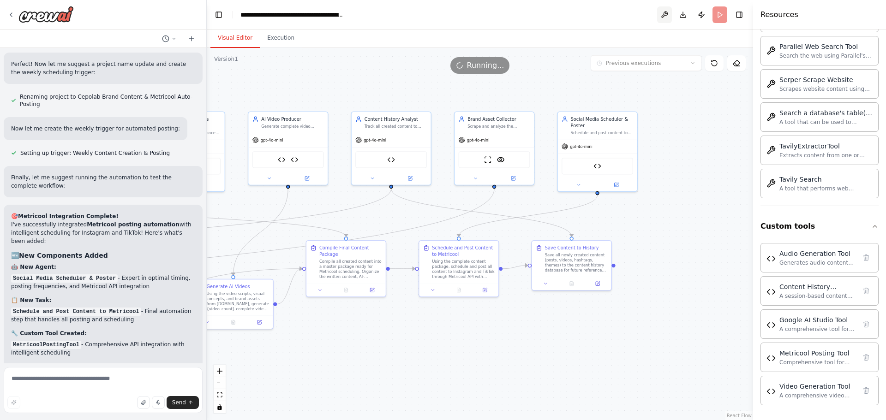
click at [666, 17] on button at bounding box center [664, 14] width 15 height 17
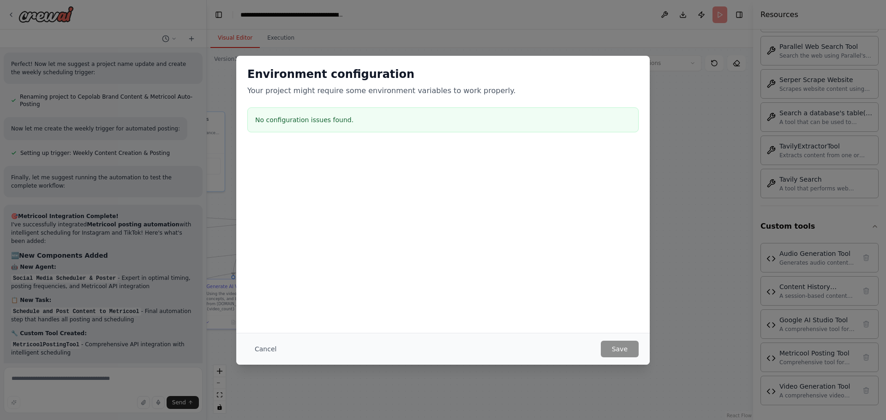
click at [614, 20] on div "Environment configuration Your project might require some environment variables…" at bounding box center [443, 210] width 886 height 420
click at [267, 349] on button "Cancel" at bounding box center [265, 349] width 36 height 17
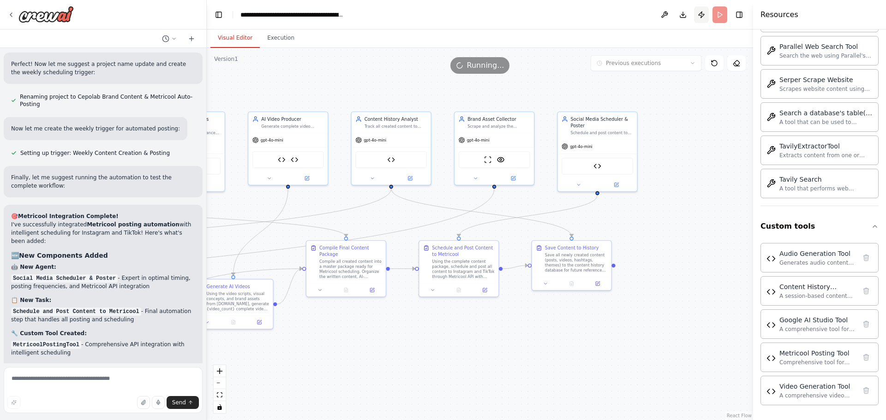
click at [702, 14] on button "Publish" at bounding box center [701, 14] width 15 height 17
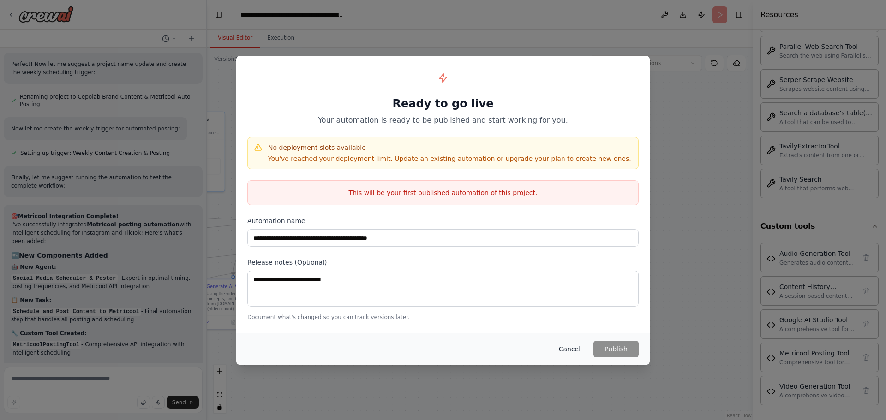
click at [570, 348] on button "Cancel" at bounding box center [569, 349] width 36 height 17
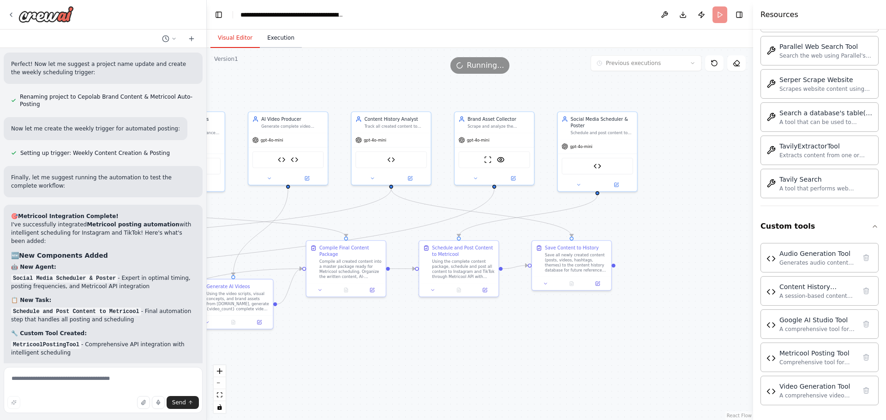
click at [277, 39] on button "Execution" at bounding box center [281, 38] width 42 height 19
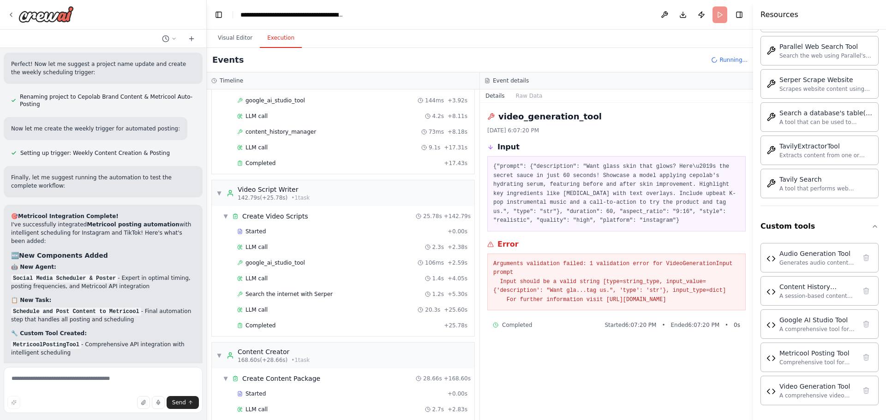
scroll to position [1181, 0]
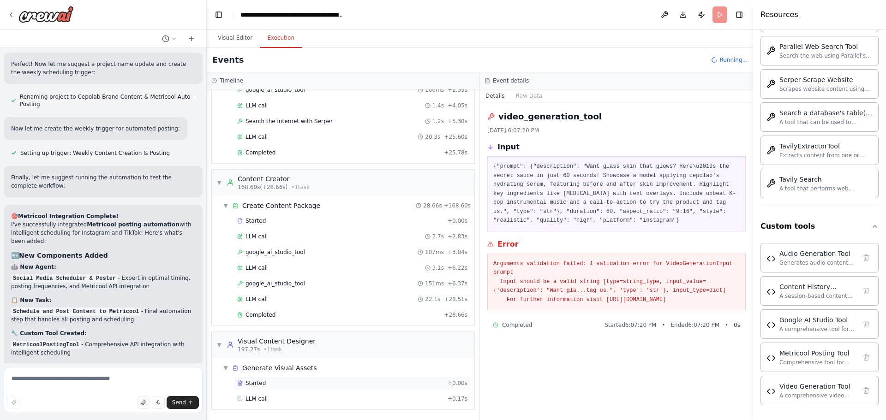
click at [307, 383] on div "Started" at bounding box center [340, 383] width 207 height 7
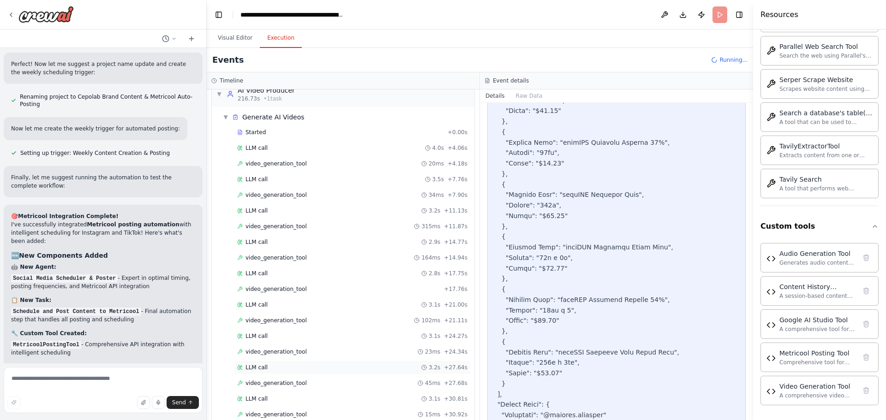
scroll to position [1595, 0]
click at [284, 381] on span "video_generation_tool" at bounding box center [275, 383] width 61 height 7
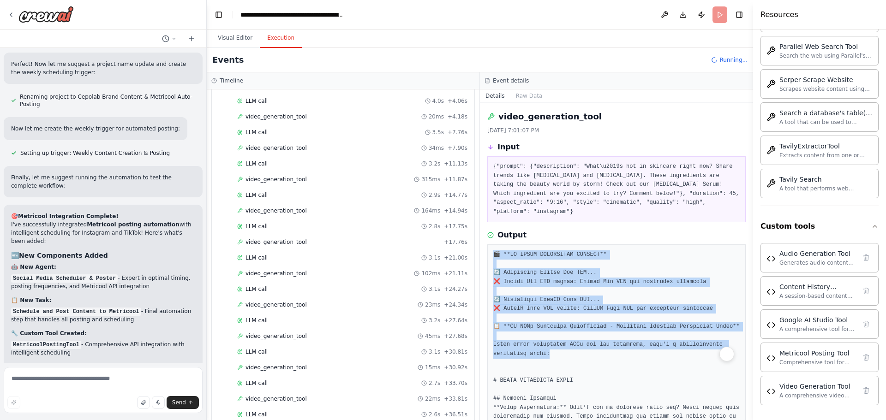
scroll to position [1831, 0]
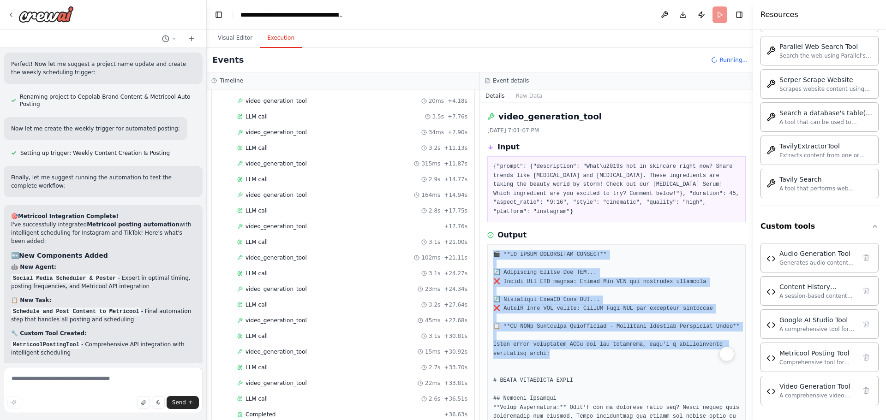
drag, startPoint x: 550, startPoint y: 345, endPoint x: 493, endPoint y: 246, distance: 114.1
click at [486, 246] on div "video_generation_tool [DATE] 7:01:07 PM Input {"prompt": {"description": "What\…" at bounding box center [616, 261] width 273 height 317
copy pre "🎬 **AI VIDEO GENERATION RESULTS** 🔄 Attempting Google Veo API... ❌ Google Veo A…"
click at [29, 381] on textarea at bounding box center [103, 390] width 199 height 46
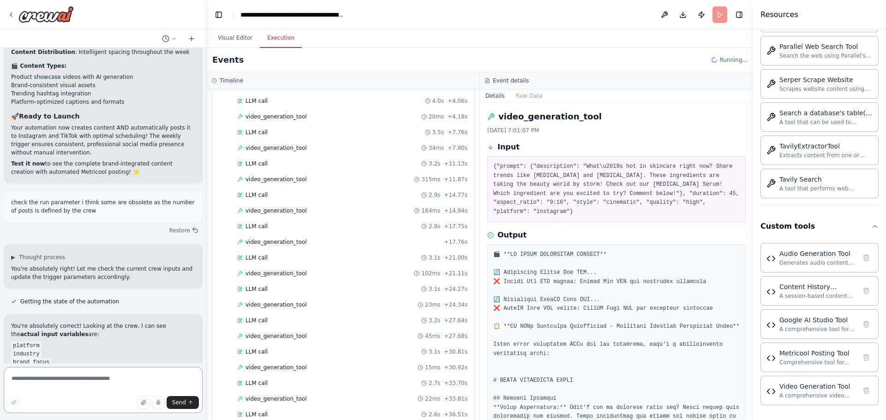
scroll to position [1894, 0]
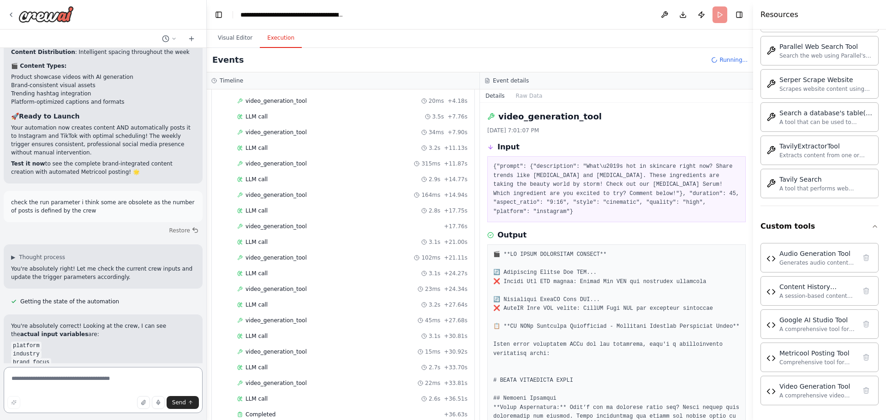
paste textarea "**********"
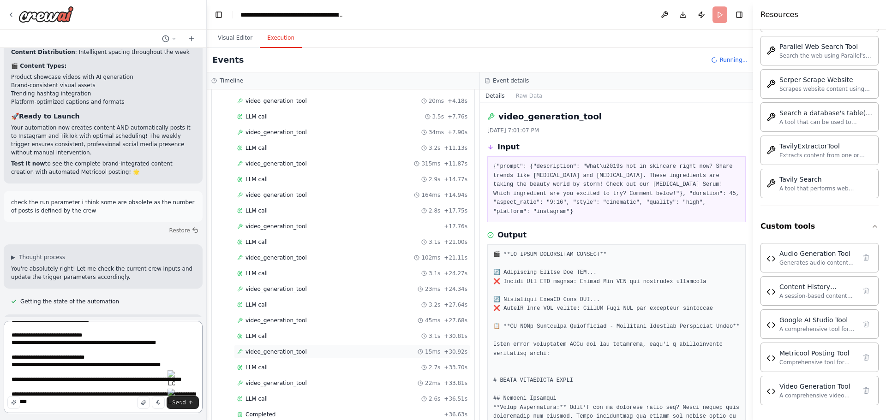
scroll to position [1941, 0]
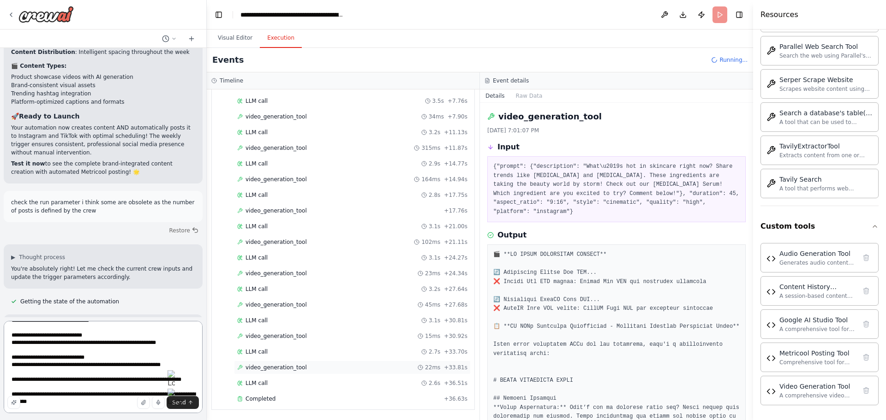
type textarea "**********"
click at [272, 367] on span "video_generation_tool" at bounding box center [275, 367] width 61 height 7
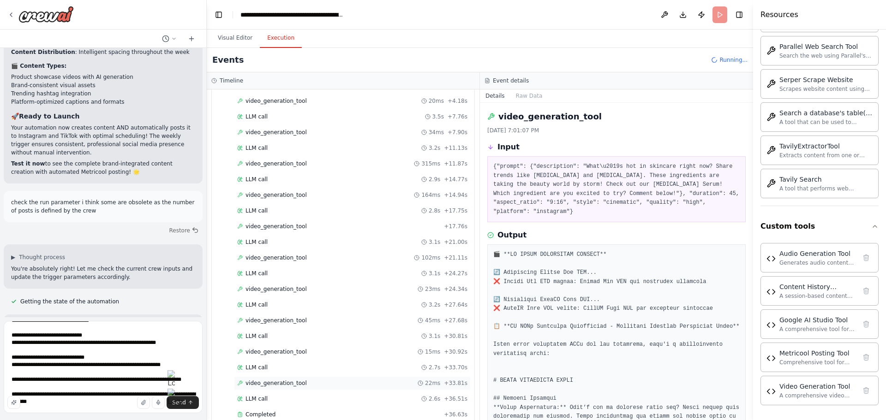
scroll to position [1972, 0]
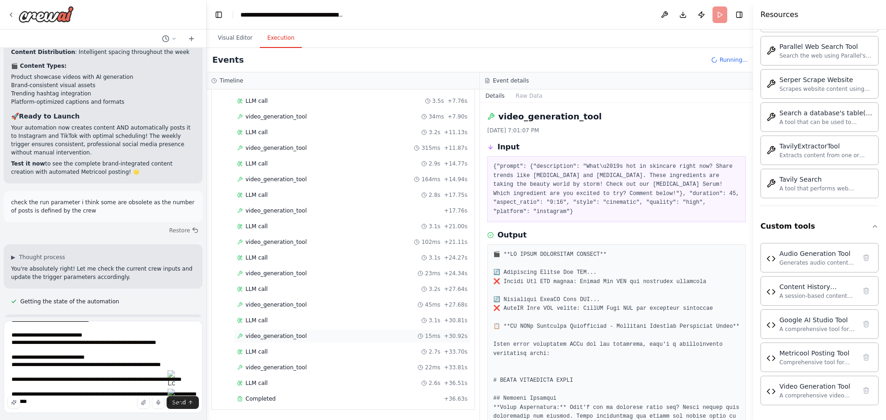
click at [278, 336] on span "video_generation_tool" at bounding box center [275, 336] width 61 height 7
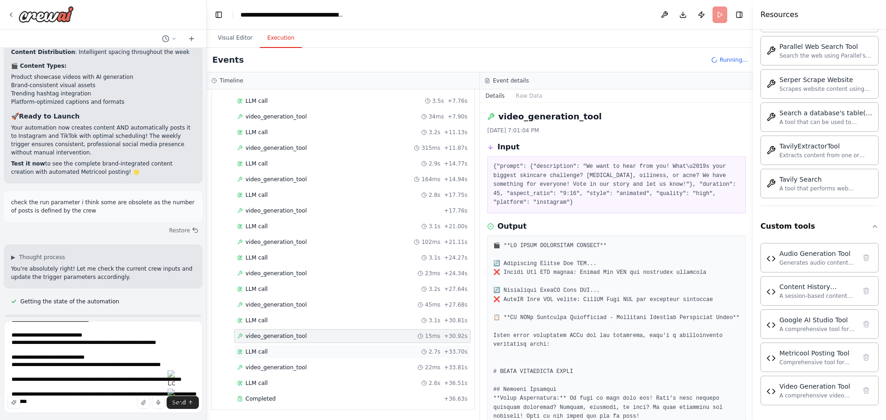
click at [257, 355] on span "LLM call" at bounding box center [256, 351] width 22 height 7
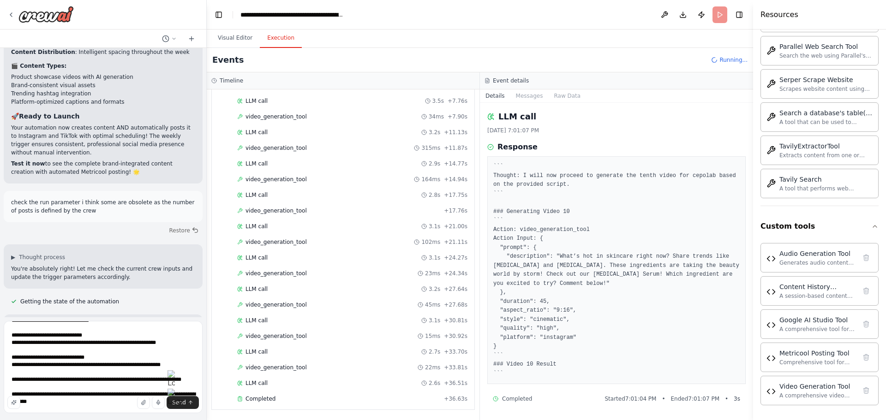
scroll to position [0, 0]
click at [182, 405] on span "Send" at bounding box center [179, 402] width 14 height 7
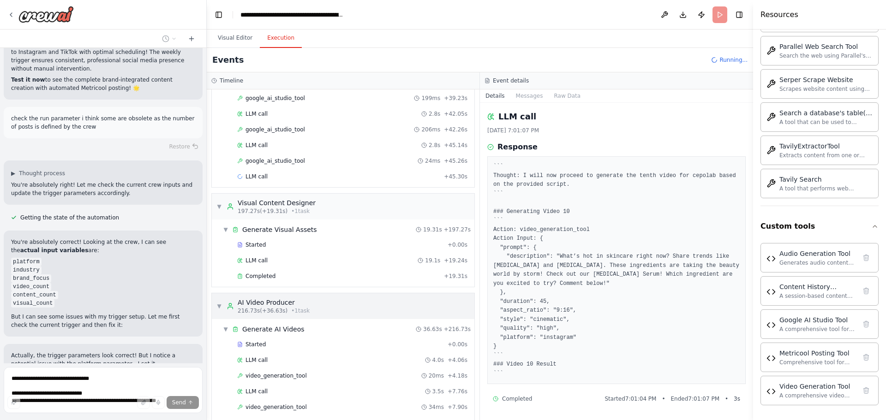
click at [216, 307] on span "▼" at bounding box center [219, 306] width 6 height 7
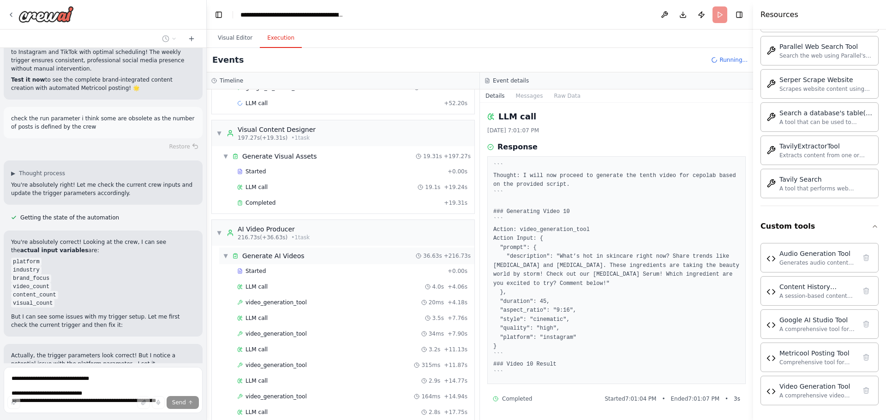
click at [225, 255] on div "▼ AI Video Producer 216.73s (+36.63s) • 1 task ▼ Generate AI Videos 36.63s + 21…" at bounding box center [342, 424] width 263 height 408
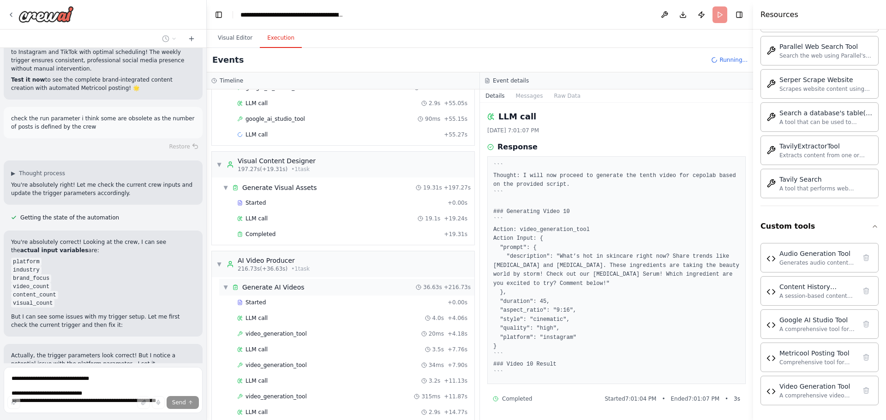
click at [225, 289] on span "▼" at bounding box center [226, 287] width 6 height 7
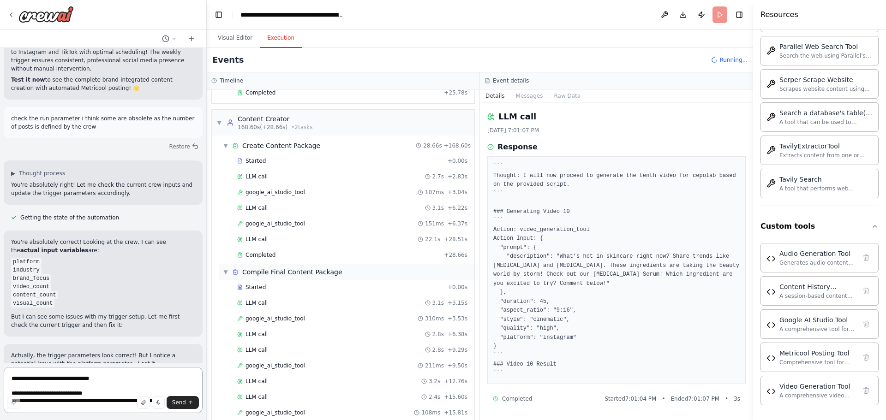
click at [226, 271] on span "▼" at bounding box center [226, 271] width 6 height 7
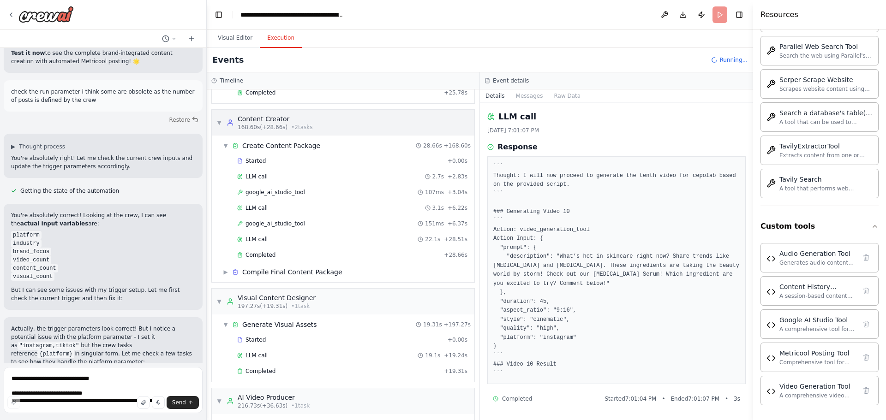
click at [221, 125] on span "▼" at bounding box center [219, 122] width 6 height 7
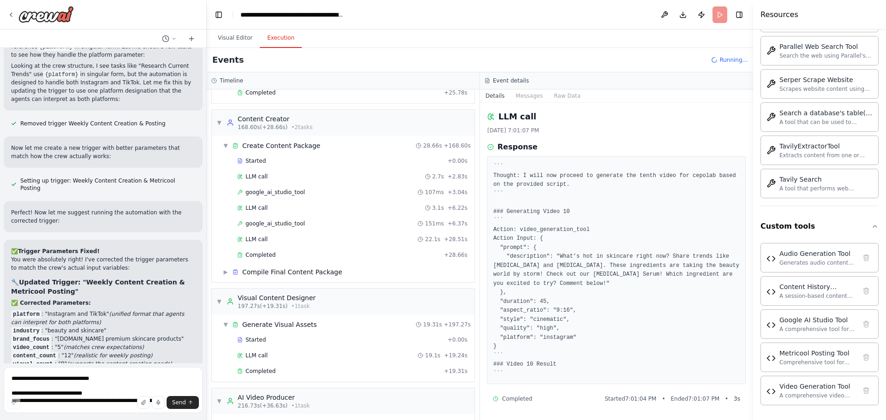
scroll to position [16374, 0]
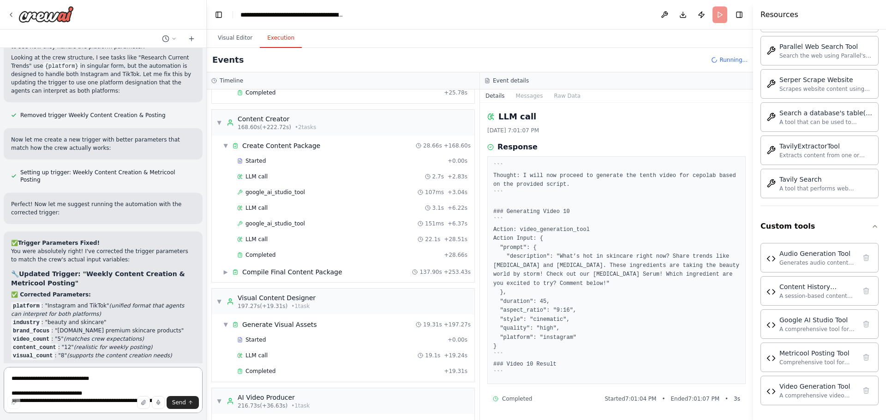
click at [33, 378] on textarea "**********" at bounding box center [103, 390] width 199 height 46
type textarea "**********"
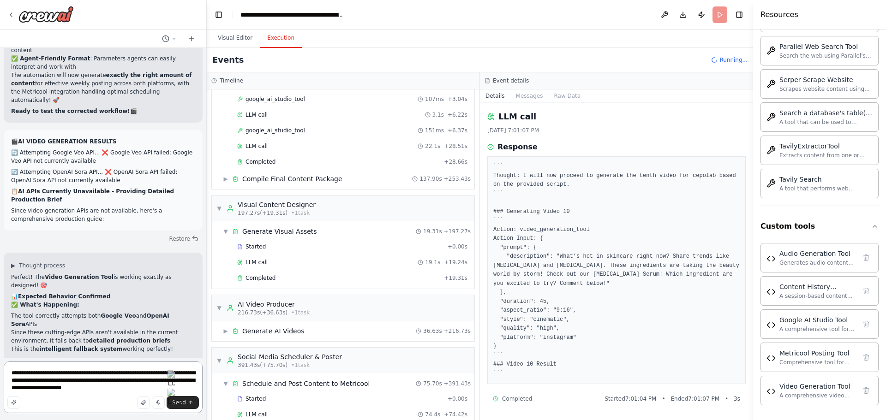
scroll to position [1853, 0]
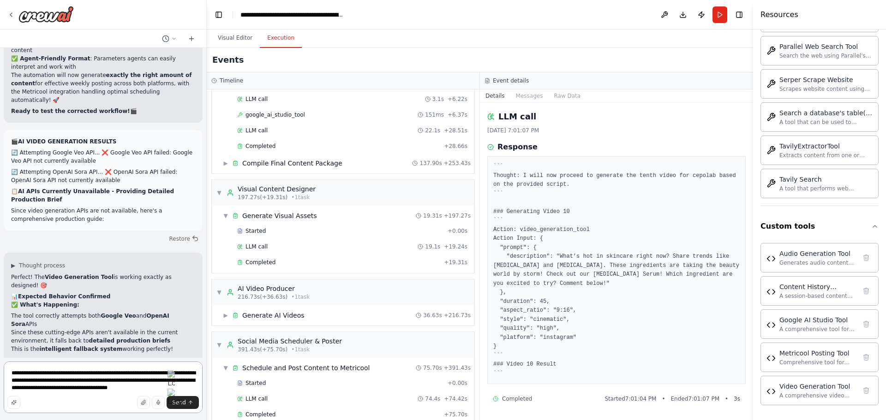
type textarea "**********"
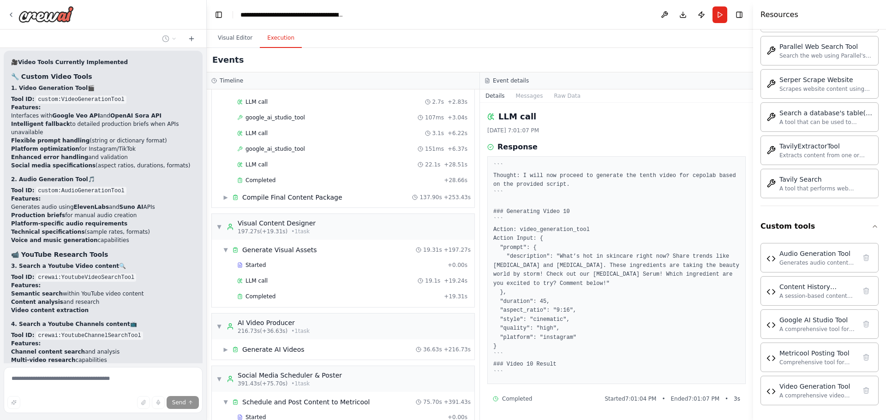
scroll to position [1869, 0]
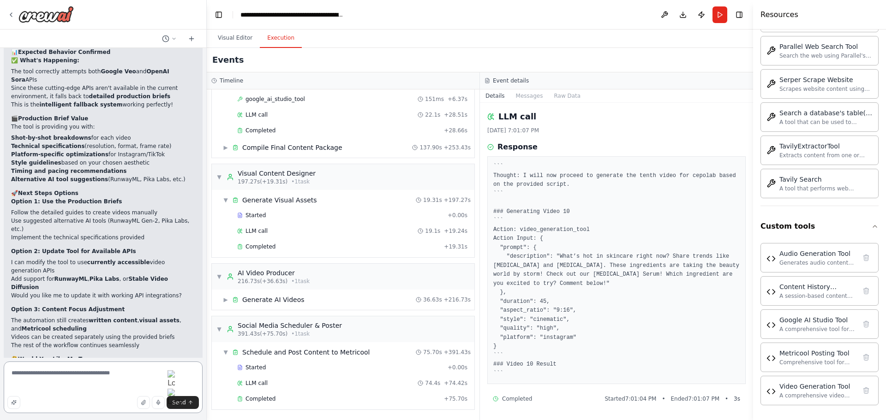
click at [112, 389] on textarea "**********" at bounding box center [103, 388] width 199 height 52
drag, startPoint x: 170, startPoint y: 388, endPoint x: 0, endPoint y: 363, distance: 172.2
click at [0, 363] on div "i want to create a content creation crew for instagram and tiktok for [DOMAIN_N…" at bounding box center [103, 210] width 207 height 420
type textarea "**********"
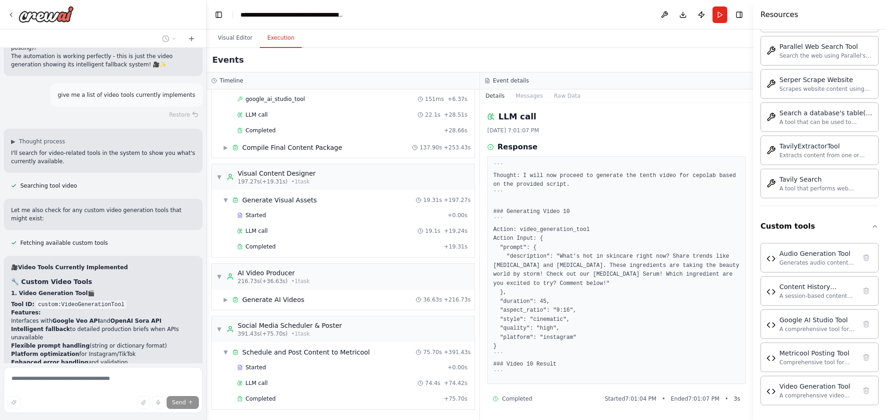
scroll to position [17573, 0]
